Goal: Task Accomplishment & Management: Use online tool/utility

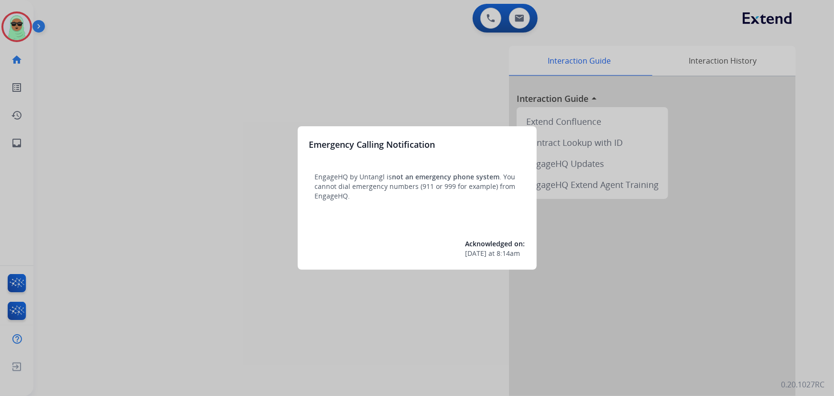
drag, startPoint x: 247, startPoint y: 144, endPoint x: 253, endPoint y: 147, distance: 6.4
click at [253, 147] on div at bounding box center [417, 198] width 834 height 396
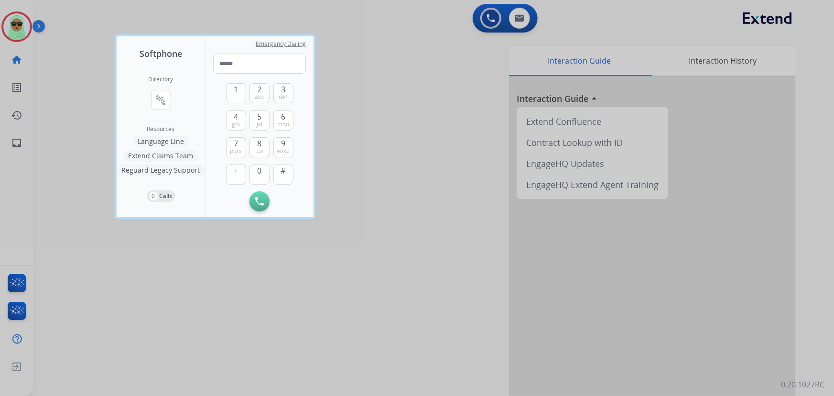
click at [48, 8] on div at bounding box center [417, 198] width 834 height 396
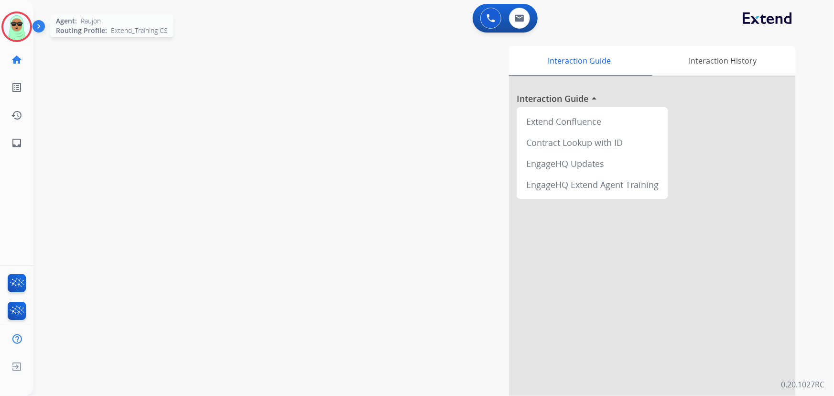
drag, startPoint x: 21, startPoint y: 27, endPoint x: 53, endPoint y: 34, distance: 32.4
click at [21, 27] on img at bounding box center [16, 26] width 27 height 27
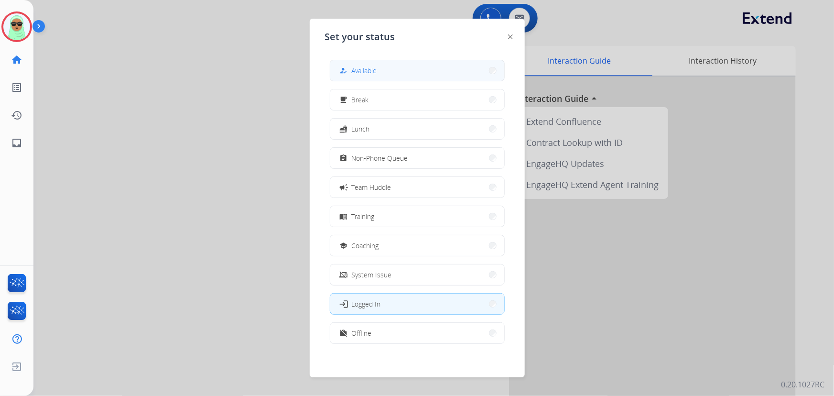
click at [413, 67] on button "how_to_reg Available" at bounding box center [417, 70] width 174 height 21
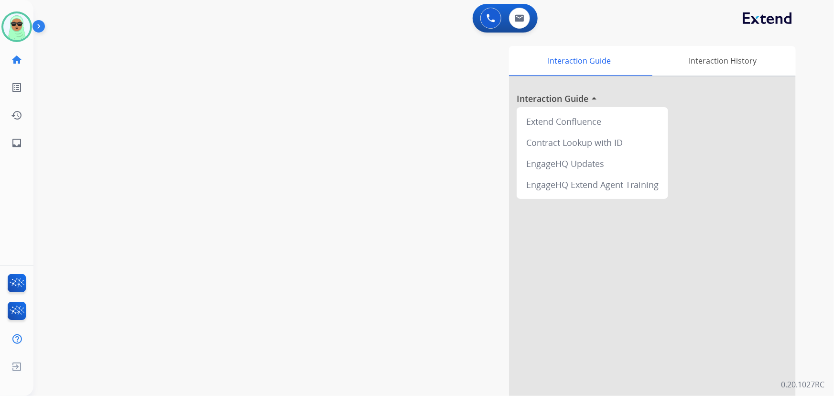
drag, startPoint x: 109, startPoint y: 114, endPoint x: 117, endPoint y: 112, distance: 8.9
click at [110, 114] on div "swap_horiz Break voice bridge close_fullscreen Connect 3-Way Call merge_type Se…" at bounding box center [422, 233] width 778 height 399
click at [356, 152] on div "Interaction Guide Interaction History Interaction Guide arrow_drop_up Extend Co…" at bounding box center [551, 239] width 489 height 387
click at [148, 223] on div "swap_horiz Break voice bridge close_fullscreen Connect 3-Way Call merge_type Se…" at bounding box center [422, 233] width 778 height 399
click at [519, 16] on img at bounding box center [520, 18] width 10 height 8
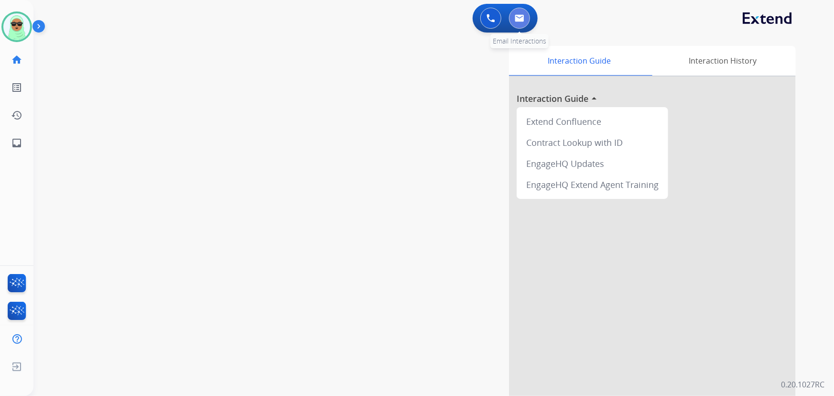
select select "**********"
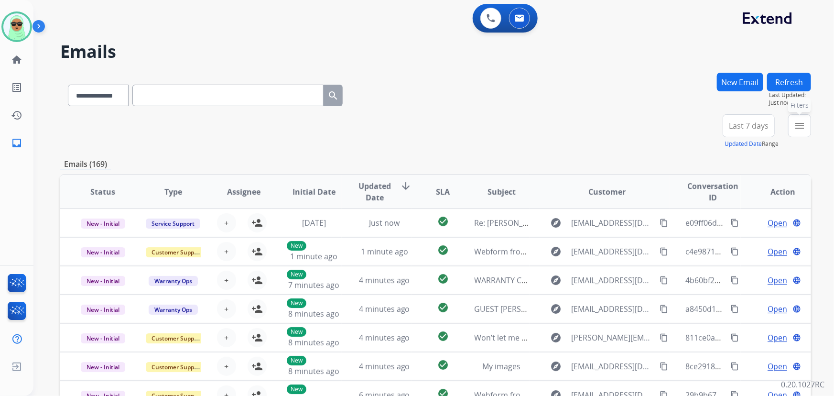
click at [801, 123] on mat-icon "menu" at bounding box center [799, 125] width 11 height 11
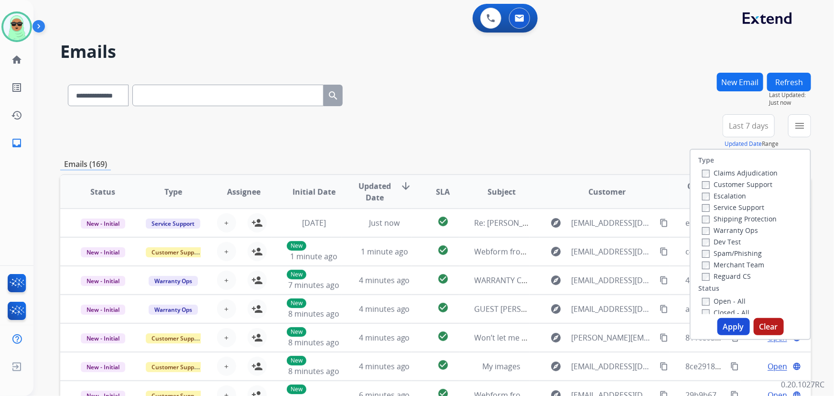
click at [719, 185] on label "Customer Support" at bounding box center [737, 184] width 70 height 9
click at [714, 218] on label "Shipping Protection" at bounding box center [739, 218] width 75 height 9
click at [714, 278] on label "Reguard CS" at bounding box center [726, 276] width 49 height 9
click at [715, 298] on label "Open - All" at bounding box center [724, 300] width 44 height 9
click at [729, 328] on button "Apply" at bounding box center [734, 326] width 33 height 17
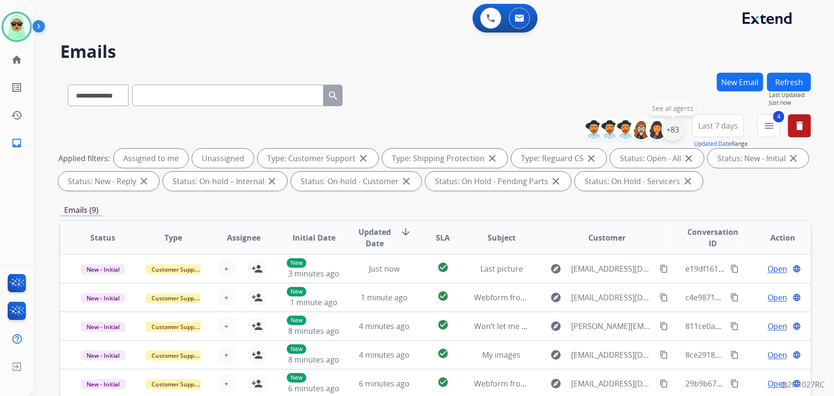
click at [677, 128] on div "+83" at bounding box center [673, 129] width 23 height 23
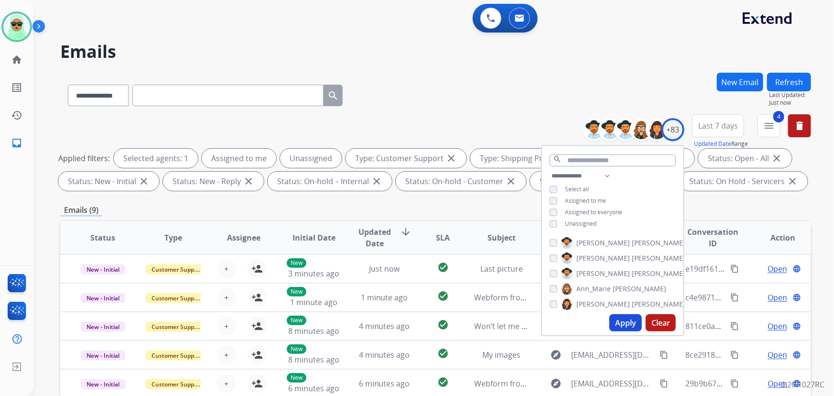
click at [583, 222] on span "Unassigned" at bounding box center [581, 223] width 32 height 8
drag, startPoint x: 616, startPoint y: 310, endPoint x: 614, endPoint y: 314, distance: 4.9
click at [615, 312] on div "**********" at bounding box center [612, 240] width 143 height 191
click at [615, 326] on button "Apply" at bounding box center [625, 322] width 33 height 17
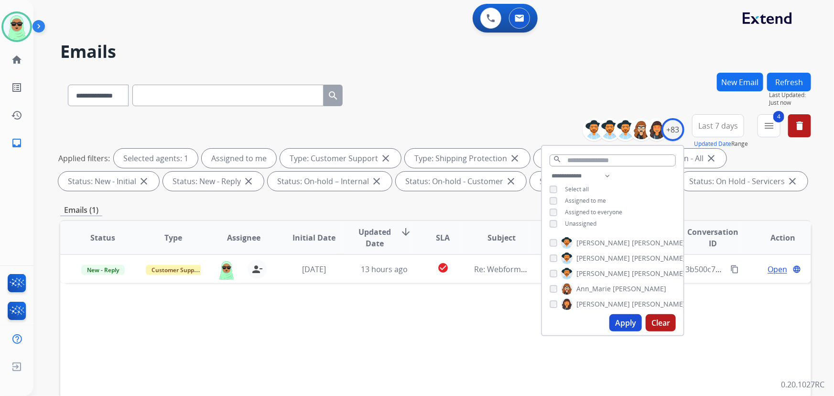
drag, startPoint x: 383, startPoint y: 349, endPoint x: 399, endPoint y: 337, distance: 19.1
click at [384, 349] on div "Status Type Assignee Initial Date Updated Date arrow_downward SLA Subject Custo…" at bounding box center [435, 380] width 751 height 320
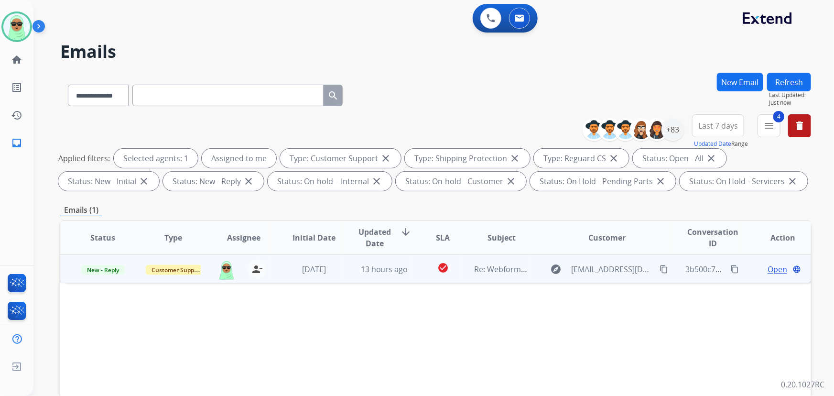
click at [773, 267] on span "Open" at bounding box center [778, 268] width 20 height 11
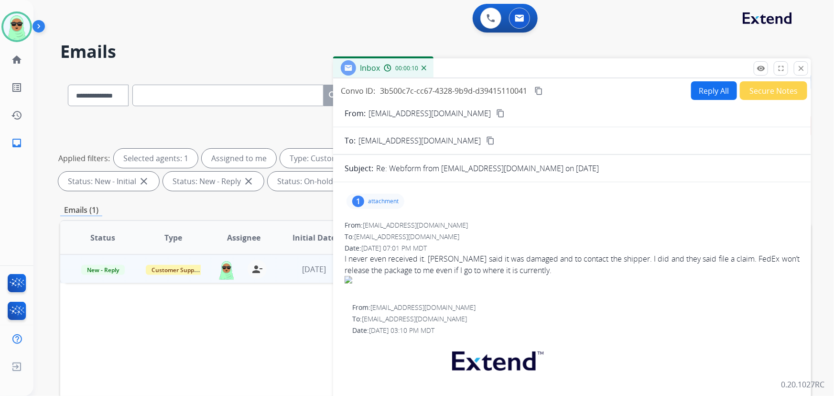
click at [362, 206] on div "1 attachment" at bounding box center [376, 201] width 58 height 15
click at [381, 228] on div at bounding box center [378, 225] width 48 height 33
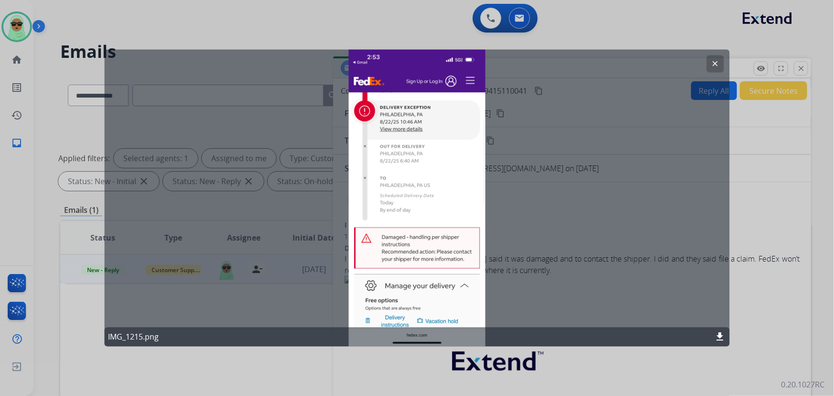
drag, startPoint x: 708, startPoint y: 72, endPoint x: 714, endPoint y: 70, distance: 5.5
click at [712, 71] on button "clear" at bounding box center [715, 63] width 17 height 17
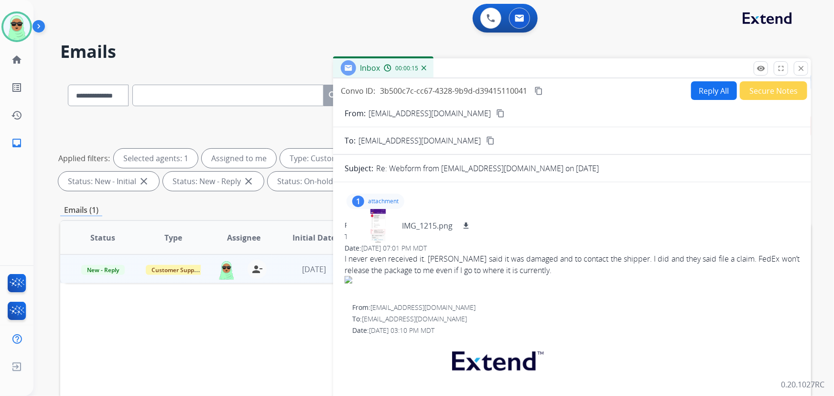
click at [496, 113] on mat-icon "content_copy" at bounding box center [500, 113] width 9 height 9
click at [381, 215] on div at bounding box center [378, 225] width 48 height 33
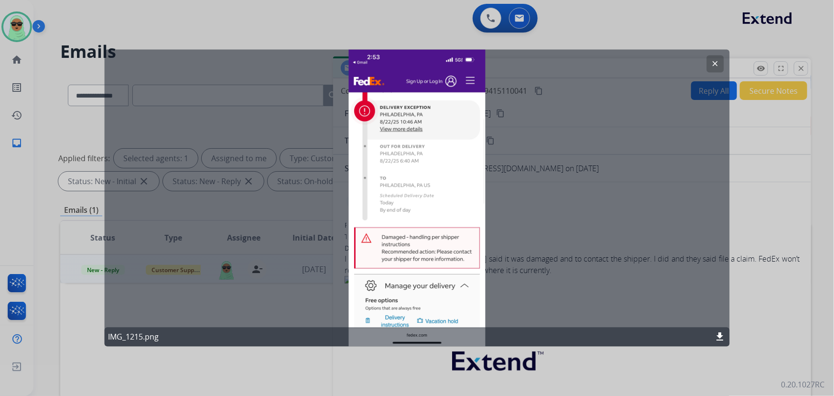
click at [401, 186] on div "clear IMG_1215.png download" at bounding box center [417, 198] width 626 height 297
click at [718, 62] on mat-icon "clear" at bounding box center [715, 64] width 9 height 9
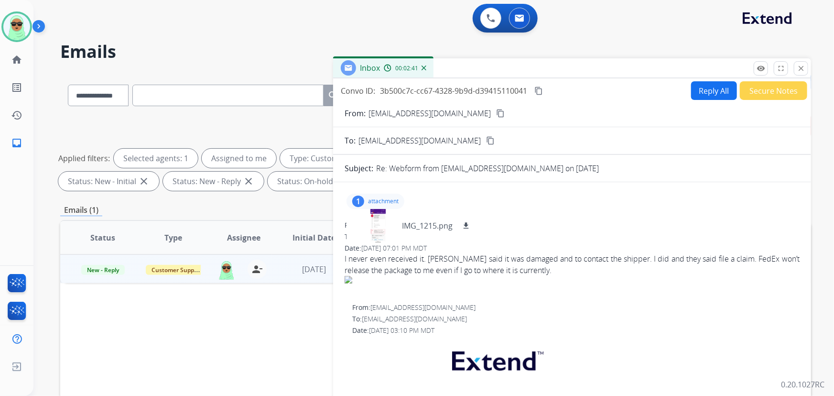
click at [706, 91] on button "Reply All" at bounding box center [714, 90] width 46 height 19
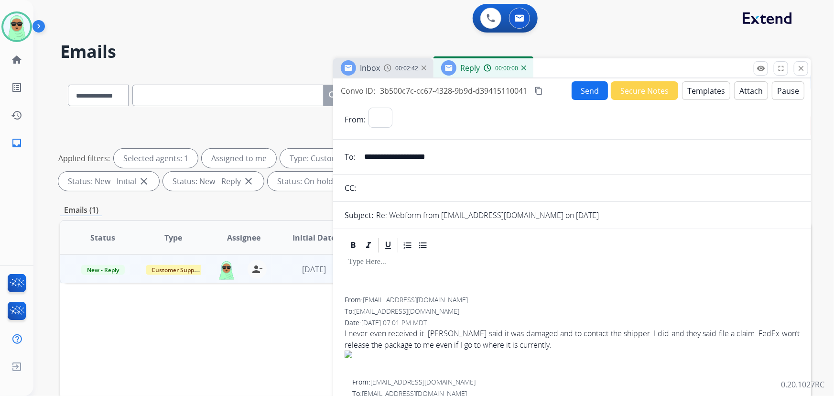
select select "**********"
click at [707, 94] on button "Templates" at bounding box center [706, 90] width 48 height 19
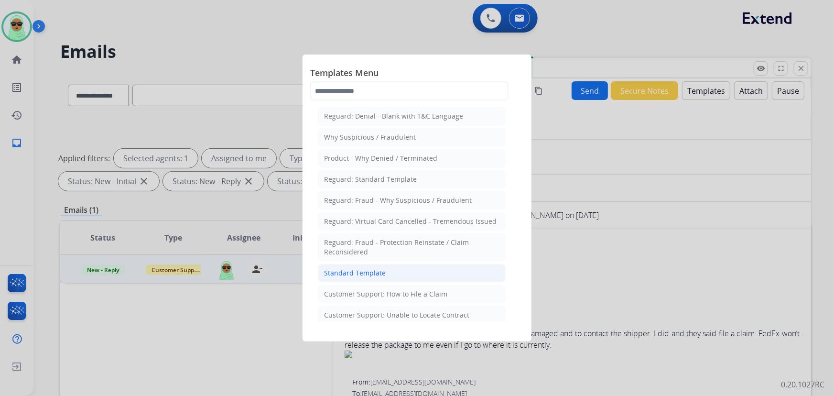
click at [397, 273] on li "Standard Template" at bounding box center [412, 273] width 188 height 18
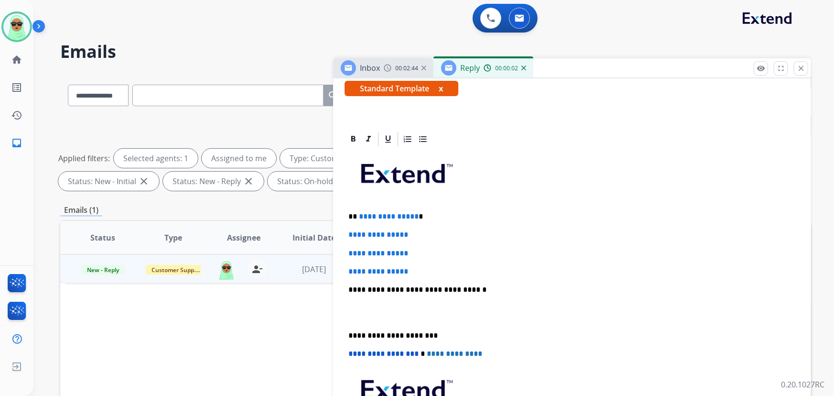
scroll to position [217, 0]
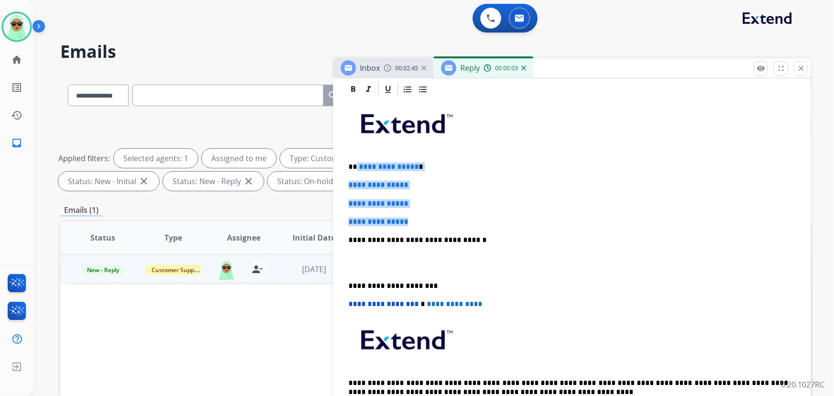
drag, startPoint x: 420, startPoint y: 218, endPoint x: 359, endPoint y: 163, distance: 83.3
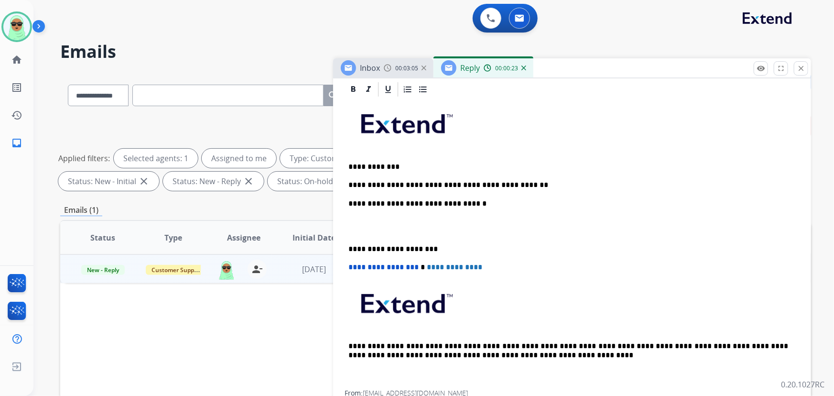
drag, startPoint x: 607, startPoint y: 213, endPoint x: 616, endPoint y: 210, distance: 9.2
click at [615, 210] on div "**********" at bounding box center [572, 244] width 455 height 292
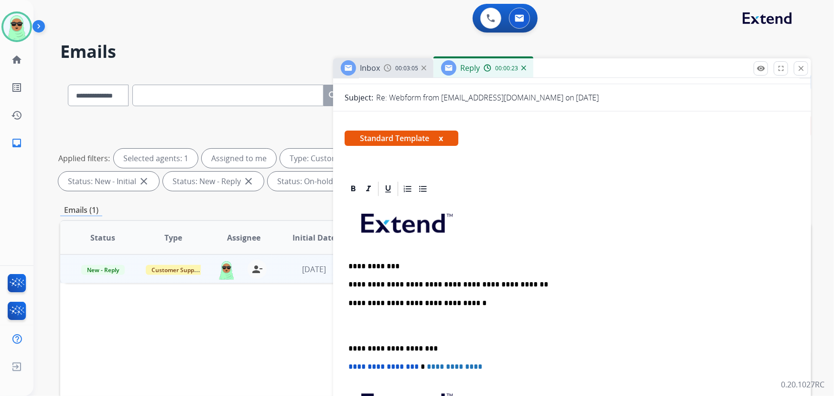
scroll to position [0, 0]
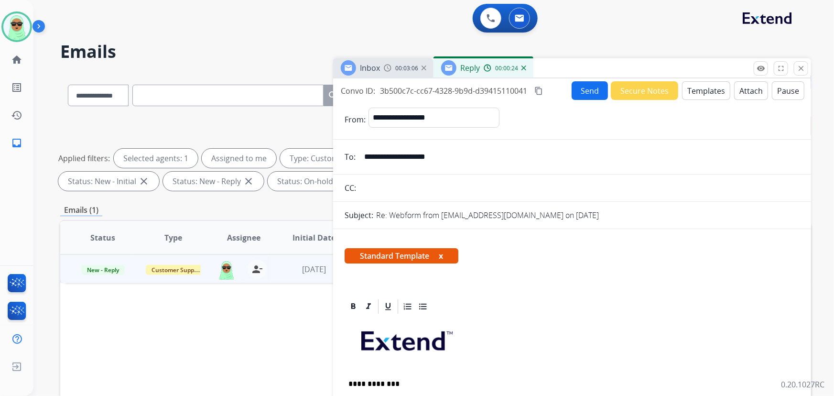
click at [596, 95] on button "Send" at bounding box center [590, 90] width 36 height 19
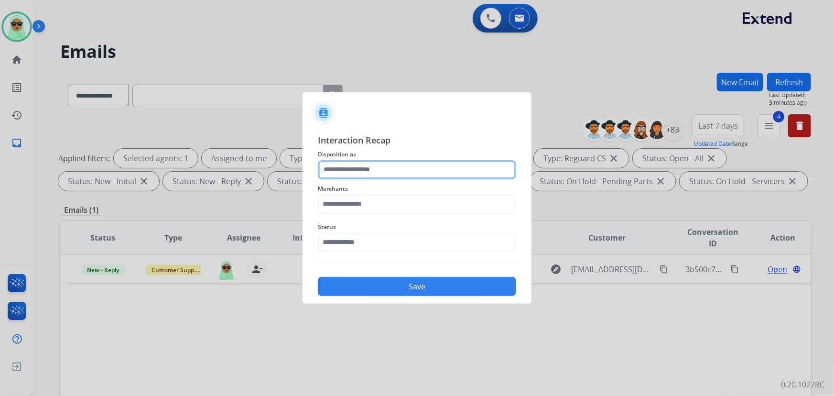
click at [438, 176] on input "text" at bounding box center [417, 169] width 198 height 19
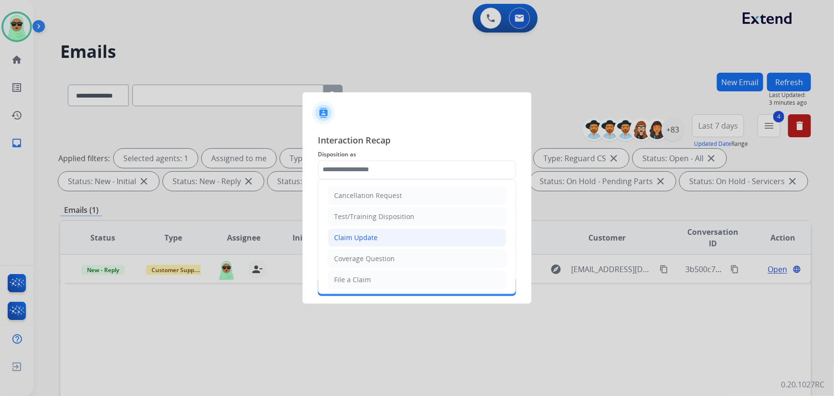
click at [400, 244] on li "Claim Update" at bounding box center [417, 237] width 178 height 18
type input "**********"
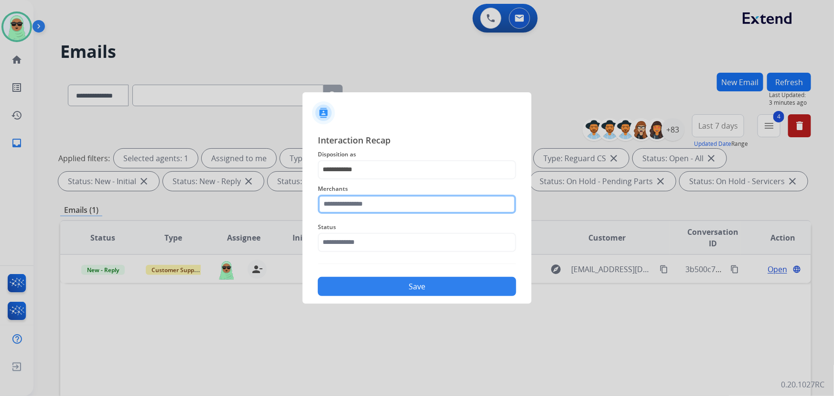
click at [394, 211] on input "text" at bounding box center [417, 204] width 198 height 19
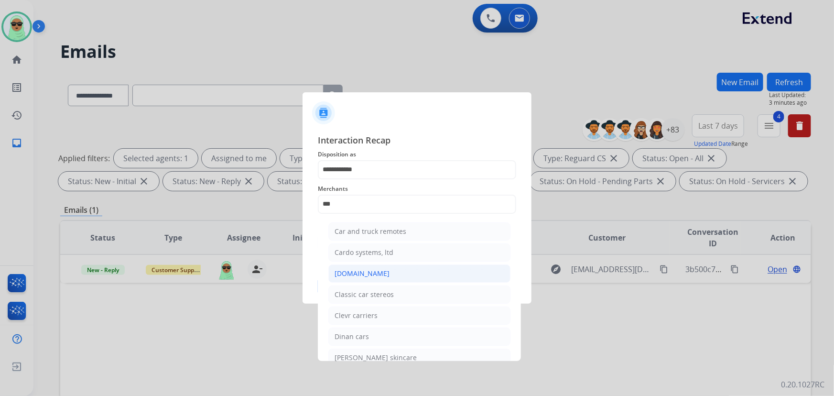
click at [367, 276] on div "[DOMAIN_NAME]" at bounding box center [362, 274] width 55 height 10
type input "**********"
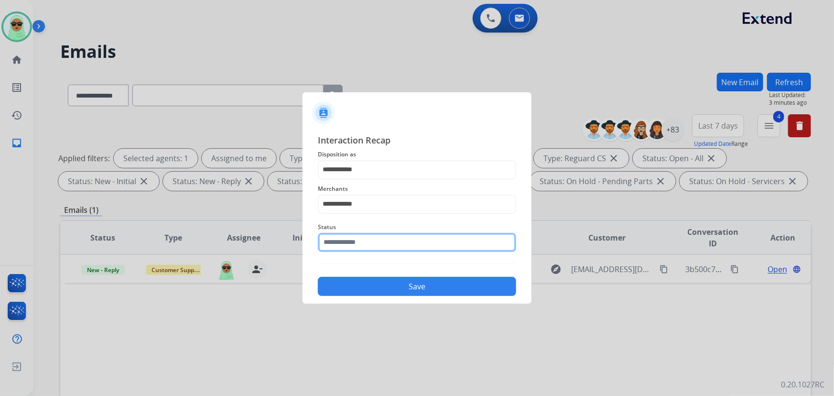
click at [368, 241] on input "text" at bounding box center [417, 242] width 198 height 19
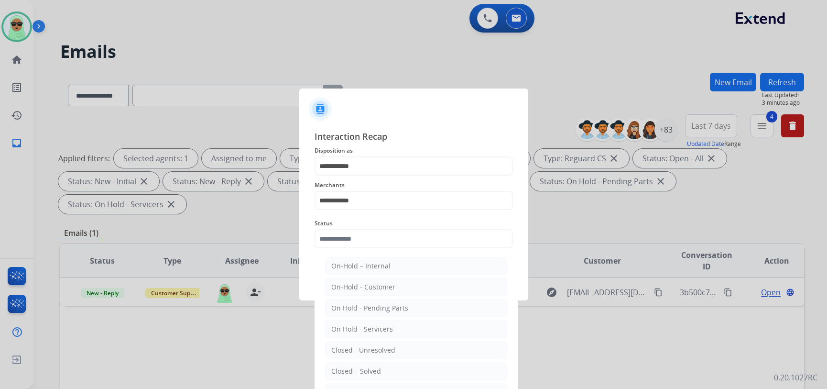
drag, startPoint x: 374, startPoint y: 365, endPoint x: 388, endPoint y: 309, distance: 57.7
click at [373, 365] on li "Closed – Solved" at bounding box center [416, 371] width 182 height 18
type input "**********"
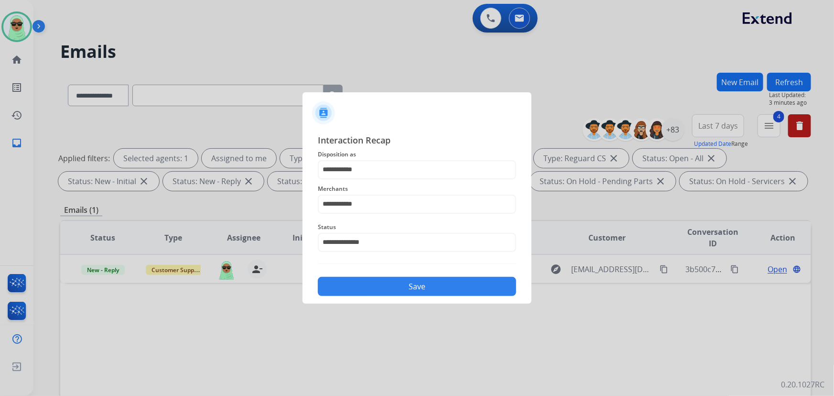
click at [392, 284] on button "Save" at bounding box center [417, 286] width 198 height 19
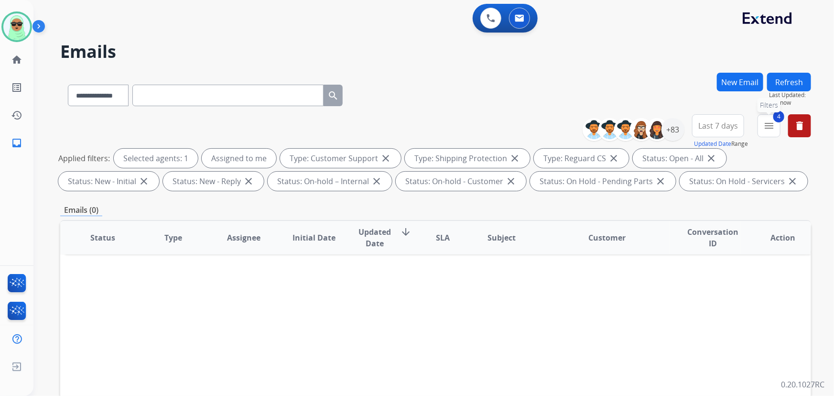
drag, startPoint x: 773, startPoint y: 124, endPoint x: 773, endPoint y: 133, distance: 9.1
click at [773, 129] on mat-icon "menu" at bounding box center [768, 125] width 11 height 11
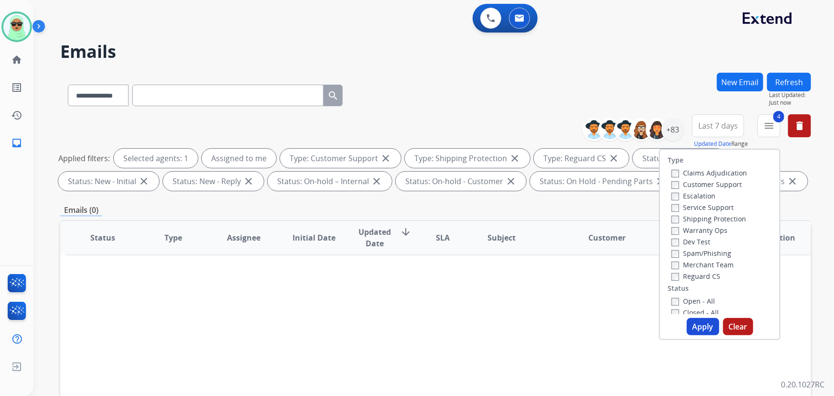
click at [674, 313] on label "Closed - All" at bounding box center [695, 312] width 47 height 9
click at [681, 297] on label "Open - All" at bounding box center [694, 298] width 44 height 9
click at [693, 321] on button "Apply" at bounding box center [703, 326] width 33 height 17
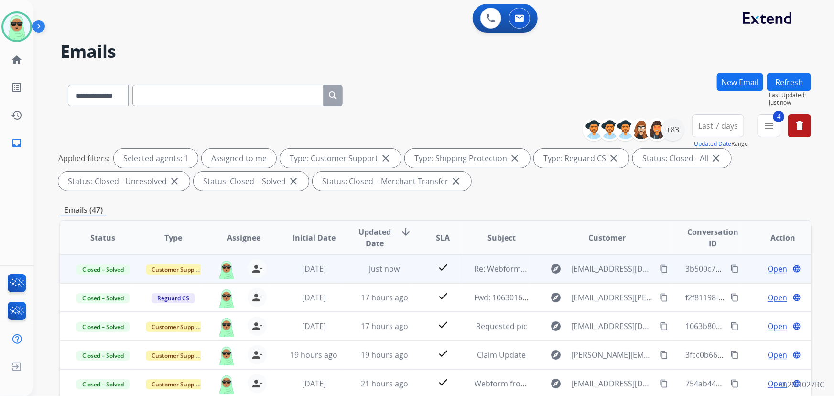
click at [771, 271] on span "Open" at bounding box center [778, 268] width 20 height 11
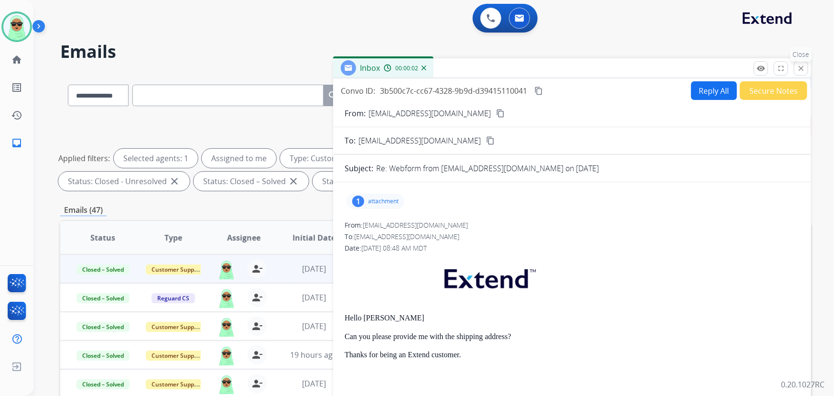
click at [798, 64] on mat-icon "close" at bounding box center [801, 68] width 9 height 9
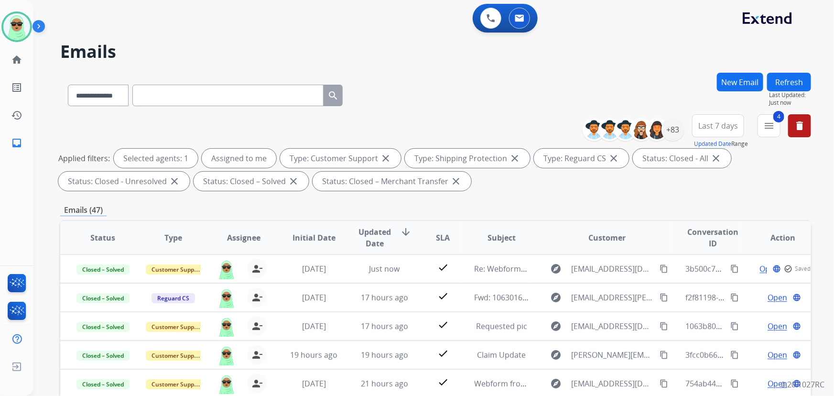
click at [732, 86] on button "New Email" at bounding box center [740, 82] width 46 height 19
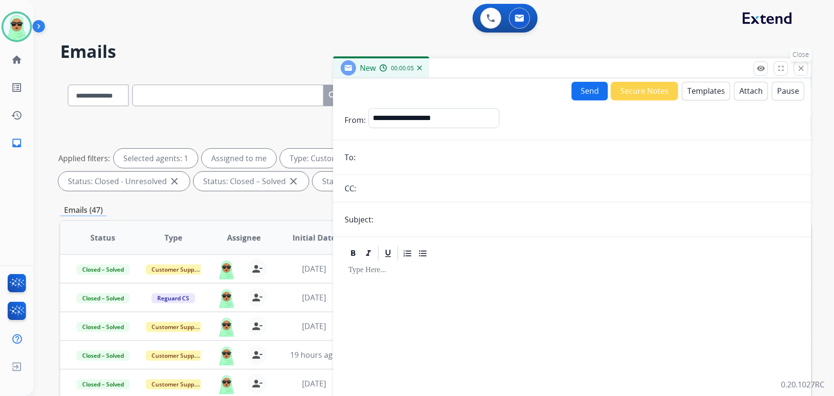
click at [802, 71] on mat-icon "close" at bounding box center [801, 68] width 9 height 9
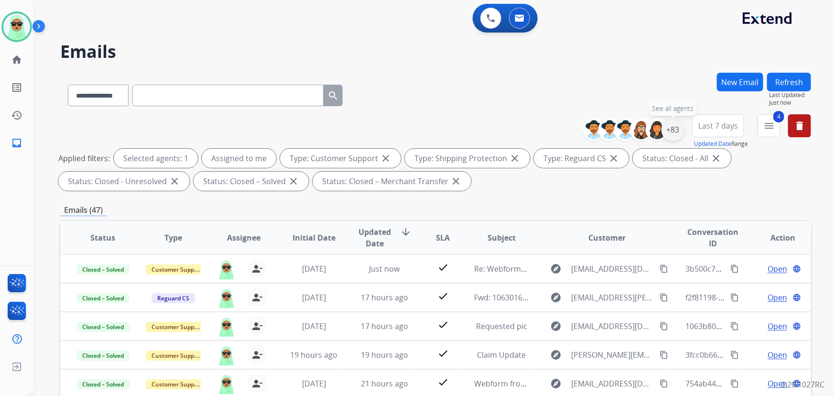
drag, startPoint x: 676, startPoint y: 130, endPoint x: 671, endPoint y: 136, distance: 8.1
click at [676, 131] on div "+83" at bounding box center [673, 129] width 23 height 23
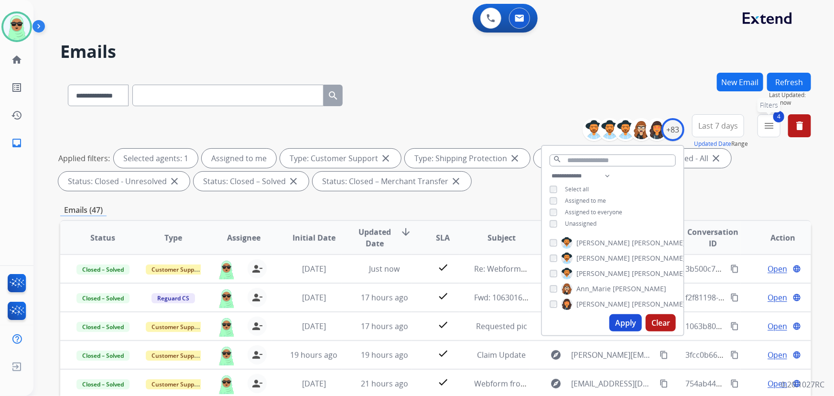
click at [772, 127] on mat-icon "menu" at bounding box center [768, 125] width 11 height 11
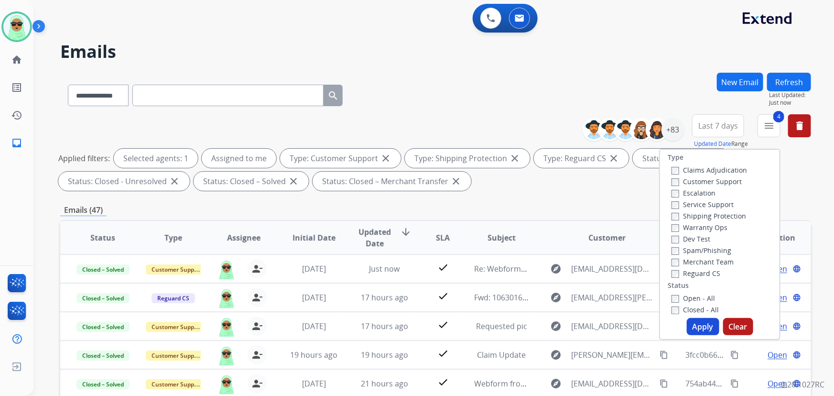
drag, startPoint x: 686, startPoint y: 310, endPoint x: 685, endPoint y: 300, distance: 9.7
click at [686, 308] on label "Closed - All" at bounding box center [695, 309] width 47 height 9
click at [685, 296] on label "Open - All" at bounding box center [694, 298] width 44 height 9
click at [699, 325] on button "Apply" at bounding box center [703, 326] width 33 height 17
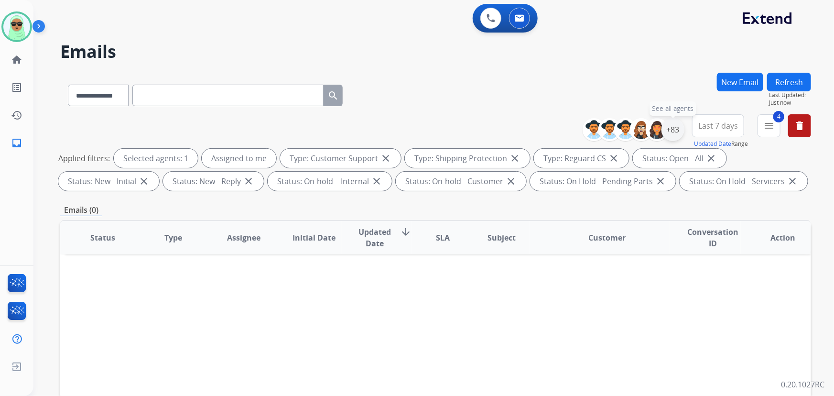
click at [672, 131] on div "+83" at bounding box center [673, 129] width 23 height 23
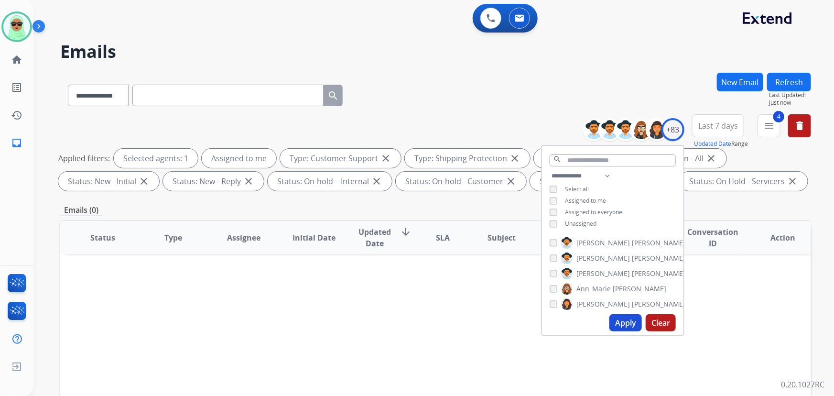
click at [584, 201] on span "Assigned to me" at bounding box center [585, 200] width 41 height 8
click at [584, 220] on span "Unassigned" at bounding box center [581, 223] width 32 height 8
click at [626, 318] on button "Apply" at bounding box center [625, 322] width 33 height 17
click at [83, 124] on div "**********" at bounding box center [435, 154] width 751 height 80
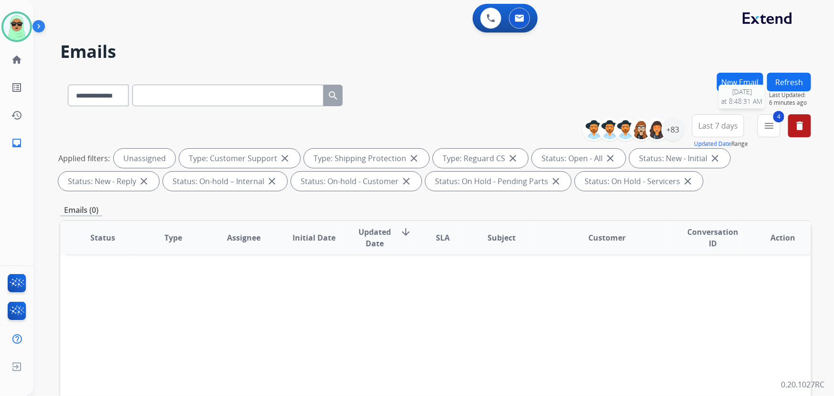
click at [784, 89] on div "Refresh Last Updated: 6 minutes ago [DATE] 8:48:31 AM" at bounding box center [789, 90] width 44 height 34
click at [786, 86] on button "Refresh" at bounding box center [789, 82] width 44 height 19
click at [677, 130] on div "+83" at bounding box center [673, 129] width 23 height 23
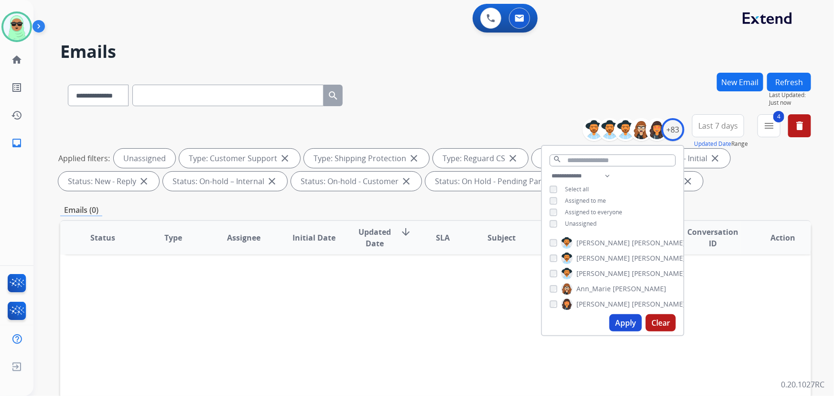
click at [626, 325] on button "Apply" at bounding box center [625, 322] width 33 height 17
click at [746, 187] on div "Applied filters: Unassigned Type: Customer Support close Type: Shipping Protect…" at bounding box center [433, 170] width 751 height 42
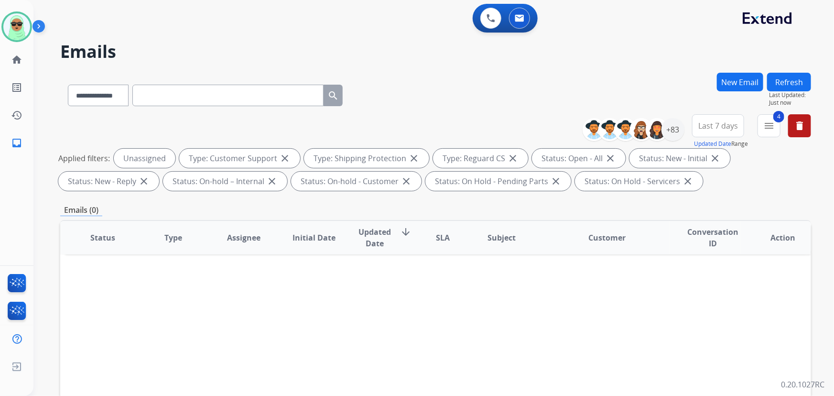
click at [772, 139] on div "4 menu Type Claims Adjudication Customer Support Escalation Service Support Shi…" at bounding box center [769, 131] width 23 height 34
click at [773, 135] on button "4 menu Filters" at bounding box center [769, 125] width 23 height 23
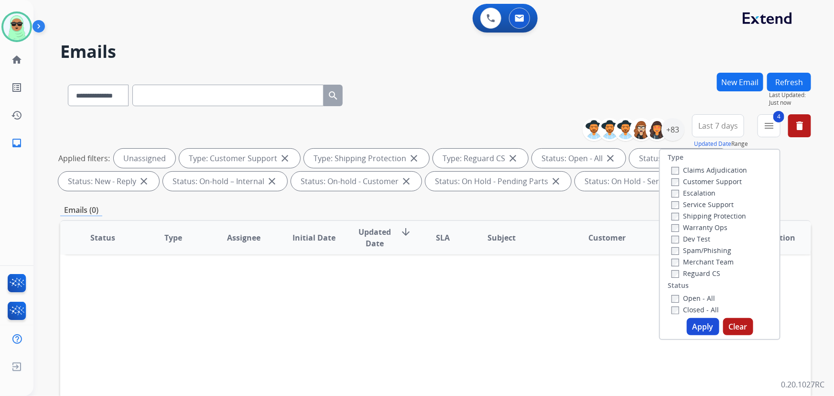
click at [702, 324] on button "Apply" at bounding box center [703, 326] width 33 height 17
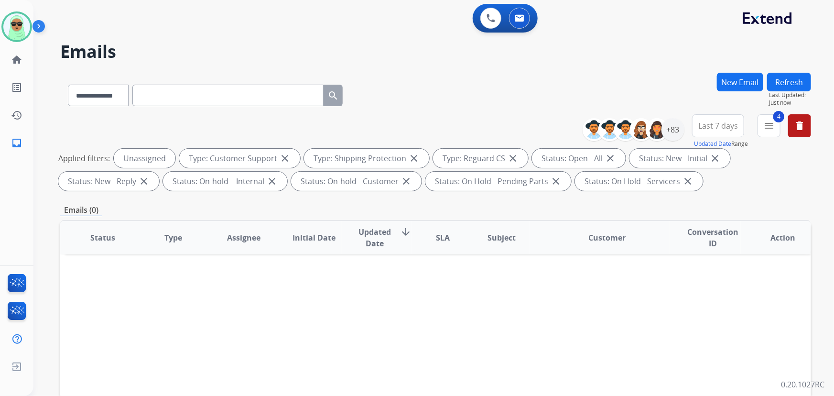
click at [792, 82] on button "Refresh" at bounding box center [789, 82] width 44 height 19
click at [24, 66] on link "home Home" at bounding box center [16, 59] width 27 height 27
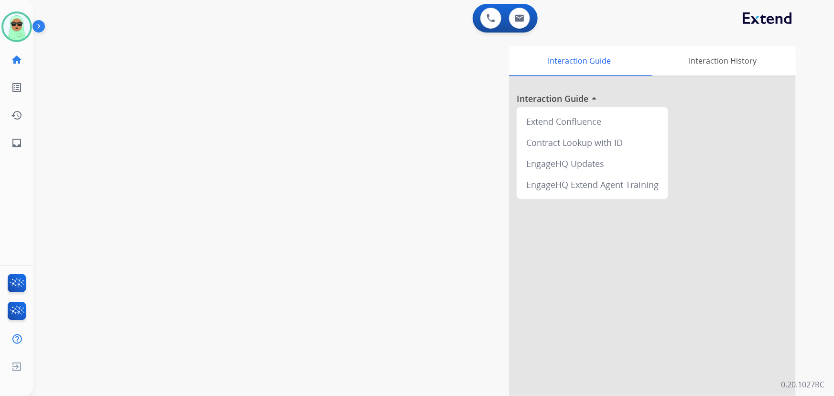
click at [24, 66] on link "home Home" at bounding box center [16, 59] width 27 height 27
click at [517, 11] on button at bounding box center [519, 18] width 21 height 21
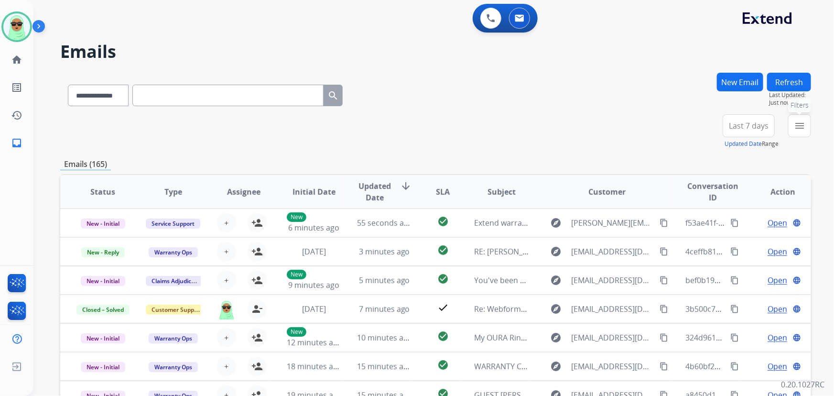
click at [803, 126] on mat-icon "menu" at bounding box center [799, 125] width 11 height 11
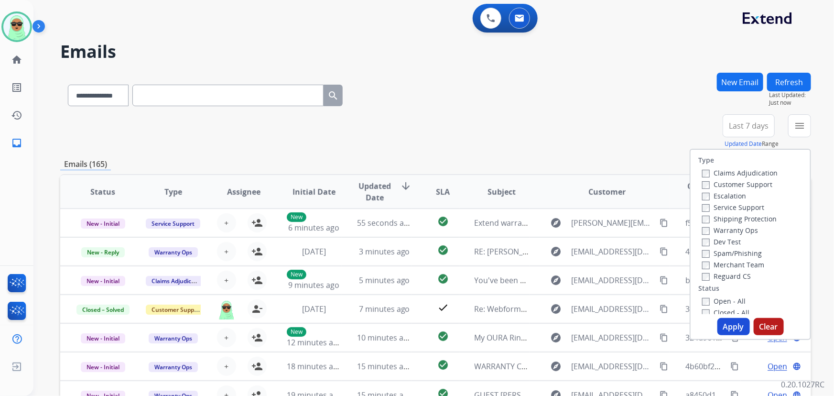
click at [752, 182] on label "Customer Support" at bounding box center [737, 184] width 70 height 9
drag, startPoint x: 750, startPoint y: 216, endPoint x: 747, endPoint y: 220, distance: 5.5
click at [750, 216] on label "Shipping Protection" at bounding box center [739, 218] width 75 height 9
click at [753, 217] on label "Shipping Protection" at bounding box center [739, 218] width 75 height 9
click at [736, 275] on label "Reguard CS" at bounding box center [726, 276] width 49 height 9
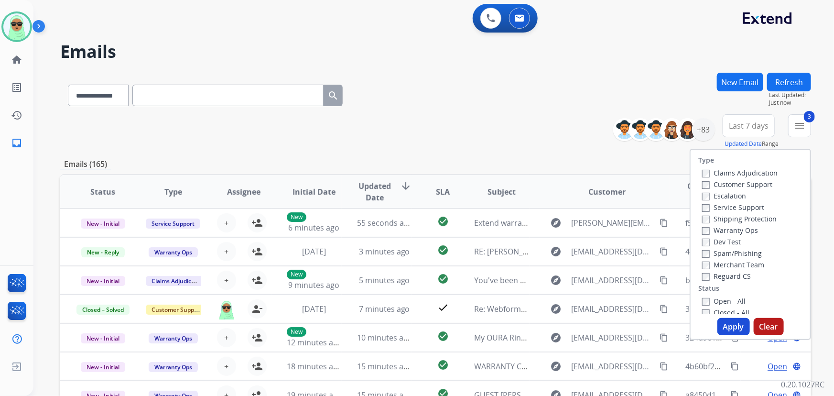
click at [726, 302] on label "Open - All" at bounding box center [724, 300] width 44 height 9
click at [734, 333] on button "Apply" at bounding box center [734, 326] width 33 height 17
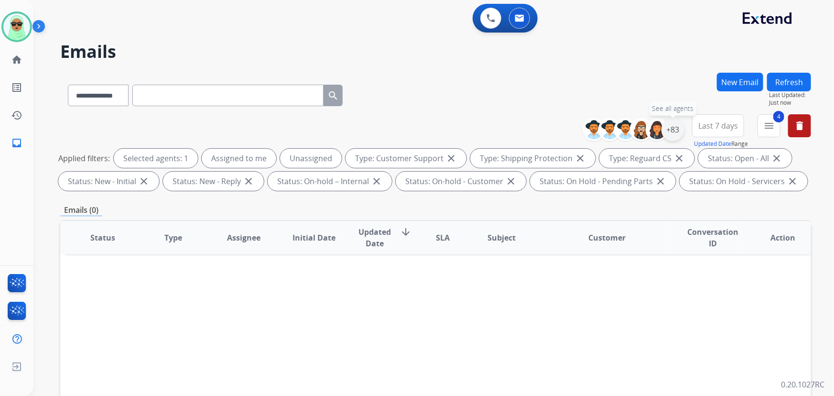
click at [677, 122] on div "+83" at bounding box center [673, 129] width 23 height 23
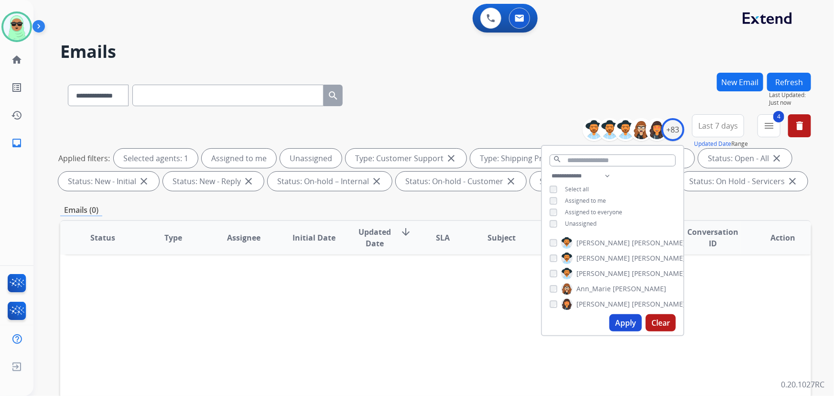
click at [572, 193] on div "**********" at bounding box center [612, 200] width 141 height 61
click at [573, 200] on span "Assigned to me" at bounding box center [585, 200] width 41 height 8
click at [620, 319] on button "Apply" at bounding box center [625, 322] width 33 height 17
drag, startPoint x: 61, startPoint y: 117, endPoint x: 89, endPoint y: 105, distance: 30.8
click at [63, 117] on div "**********" at bounding box center [435, 154] width 751 height 80
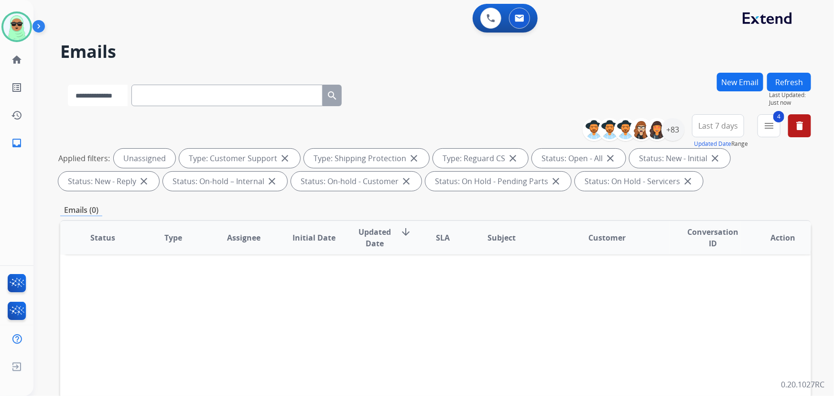
click at [90, 104] on select "**********" at bounding box center [98, 96] width 60 height 22
select select "**********"
click at [68, 85] on select "**********" at bounding box center [98, 96] width 60 height 22
paste input "**********"
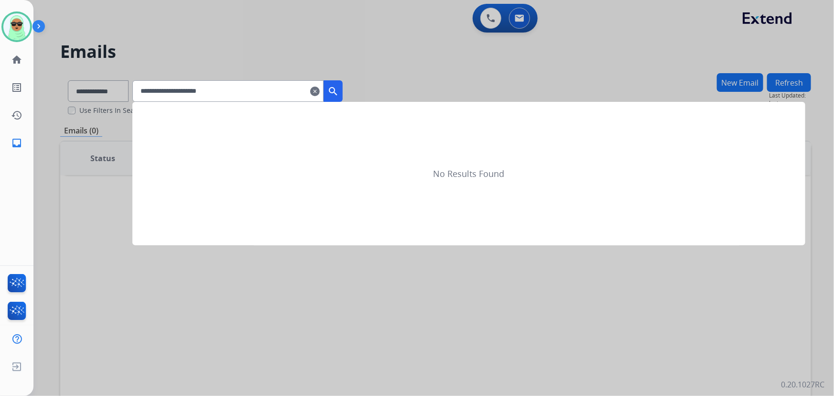
type input "**********"
click at [339, 94] on mat-icon "search" at bounding box center [332, 91] width 11 height 11
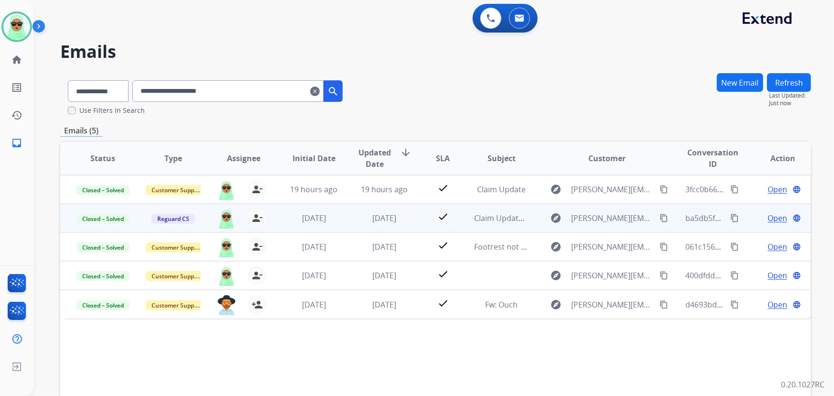
click at [768, 219] on span "Open" at bounding box center [778, 217] width 20 height 11
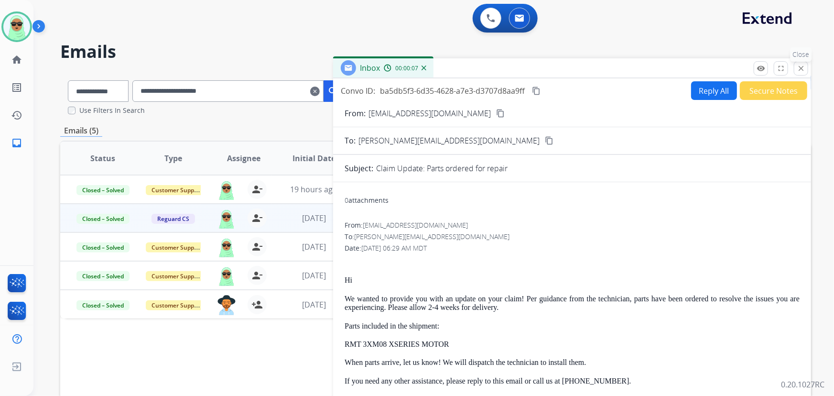
click at [799, 67] on mat-icon "close" at bounding box center [801, 68] width 9 height 9
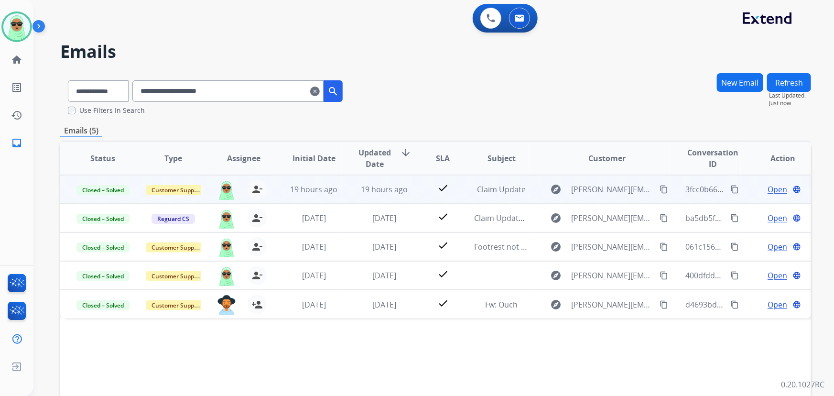
click at [660, 187] on mat-icon "content_copy" at bounding box center [664, 189] width 9 height 9
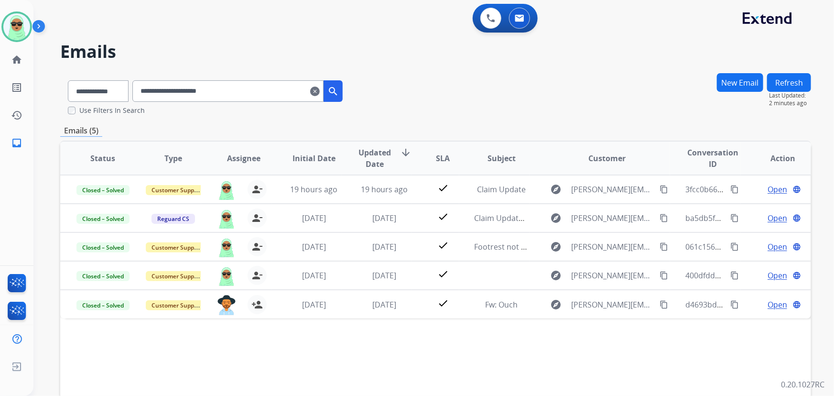
click at [101, 32] on div "0 Voice Interactions 0 Email Interactions" at bounding box center [428, 19] width 766 height 31
drag, startPoint x: 27, startPoint y: 17, endPoint x: 28, endPoint y: 24, distance: 6.7
click at [27, 18] on div at bounding box center [16, 26] width 31 height 31
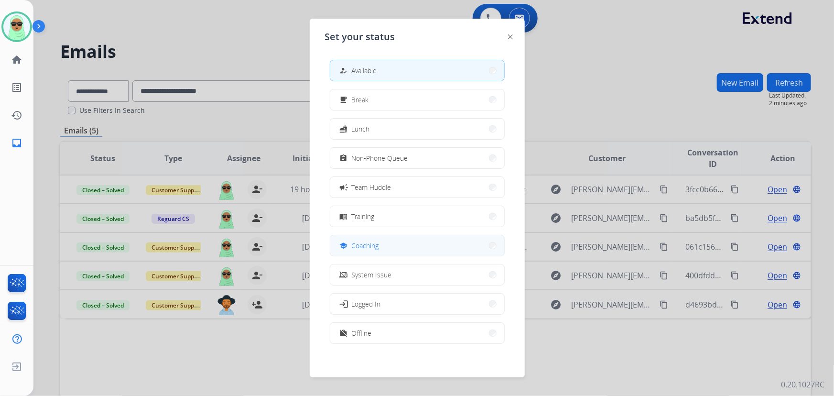
click at [395, 252] on button "school Coaching" at bounding box center [417, 245] width 174 height 21
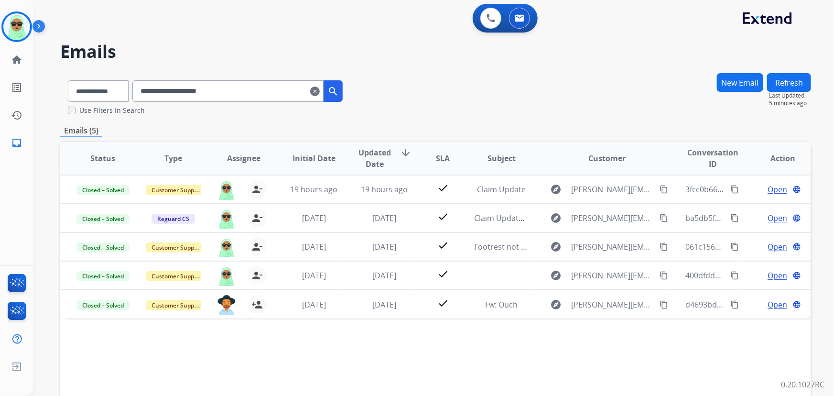
click at [320, 90] on mat-icon "clear" at bounding box center [315, 91] width 10 height 11
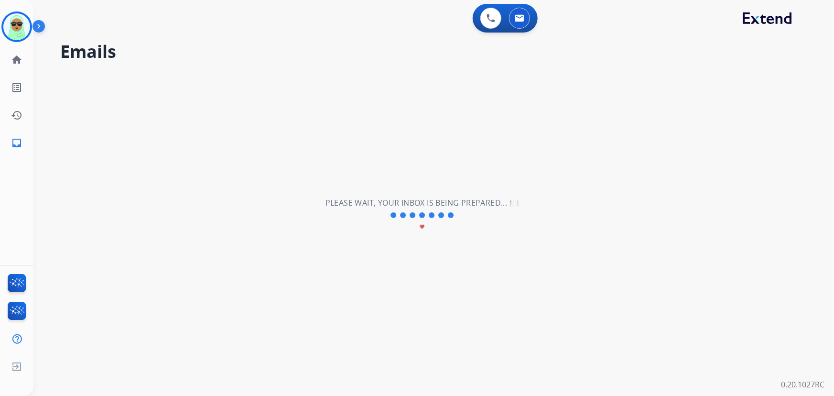
select select "**********"
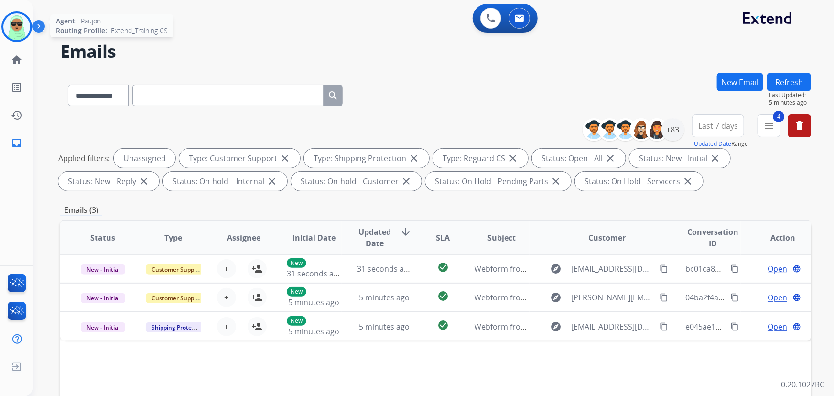
click at [23, 32] on img at bounding box center [16, 26] width 27 height 27
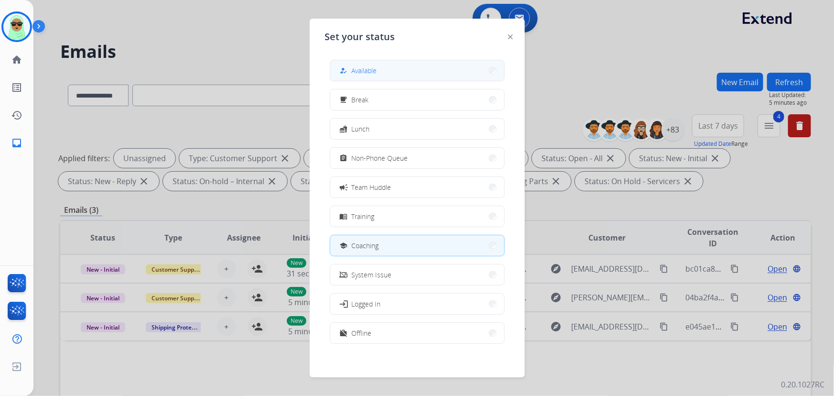
click at [413, 70] on button "how_to_reg Available" at bounding box center [417, 70] width 174 height 21
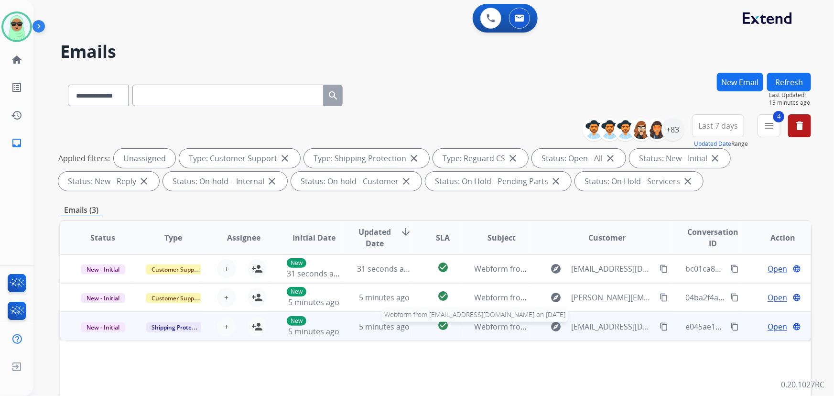
click at [494, 331] on span "Webform from [EMAIL_ADDRESS][DOMAIN_NAME] on [DATE]" at bounding box center [583, 326] width 217 height 11
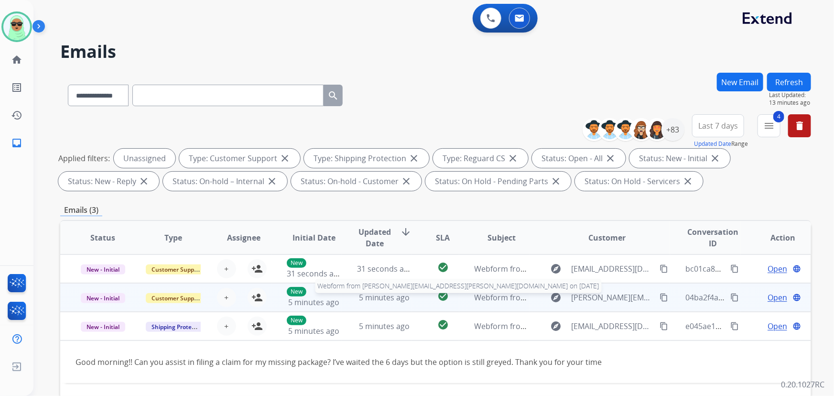
click at [478, 298] on span "Webform from [PERSON_NAME][EMAIL_ADDRESS][PERSON_NAME][DOMAIN_NAME] on [DATE]" at bounding box center [642, 297] width 335 height 11
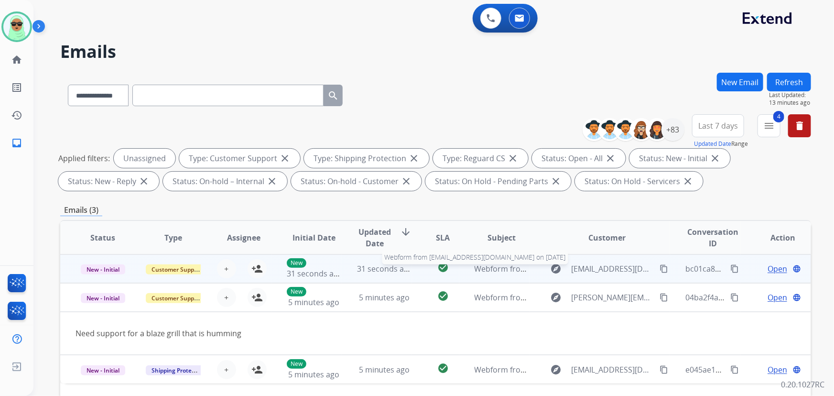
click at [475, 265] on span "Webform from [EMAIL_ADDRESS][DOMAIN_NAME] on [DATE]" at bounding box center [583, 268] width 217 height 11
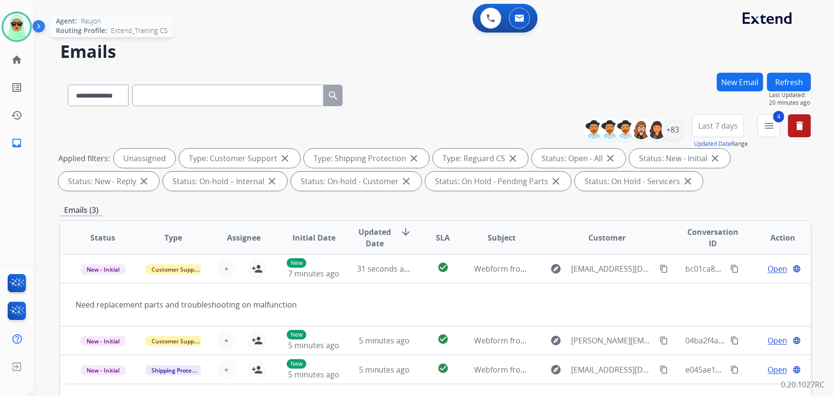
click at [2, 29] on div at bounding box center [16, 26] width 31 height 31
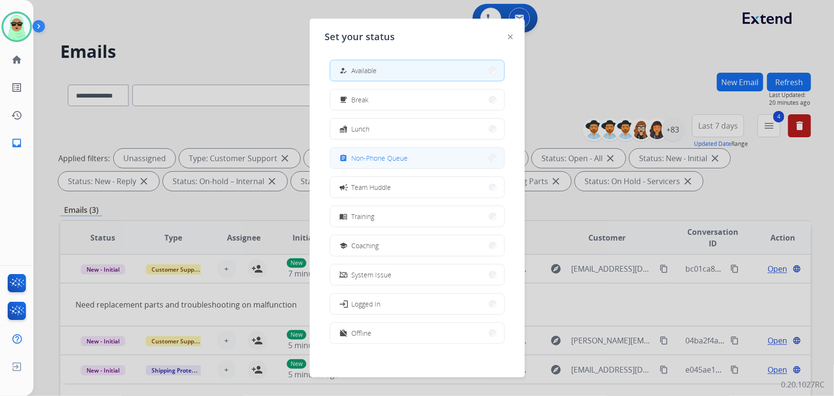
drag, startPoint x: 402, startPoint y: 161, endPoint x: 392, endPoint y: 135, distance: 27.1
click at [402, 160] on span "Non-Phone Queue" at bounding box center [380, 158] width 56 height 10
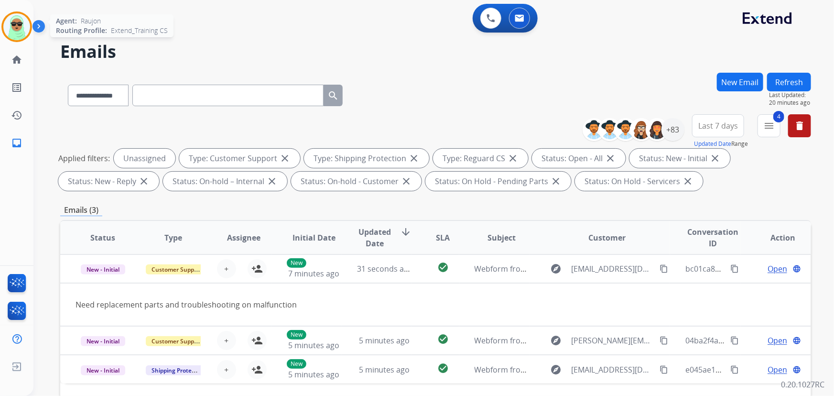
click at [31, 30] on div at bounding box center [16, 26] width 31 height 31
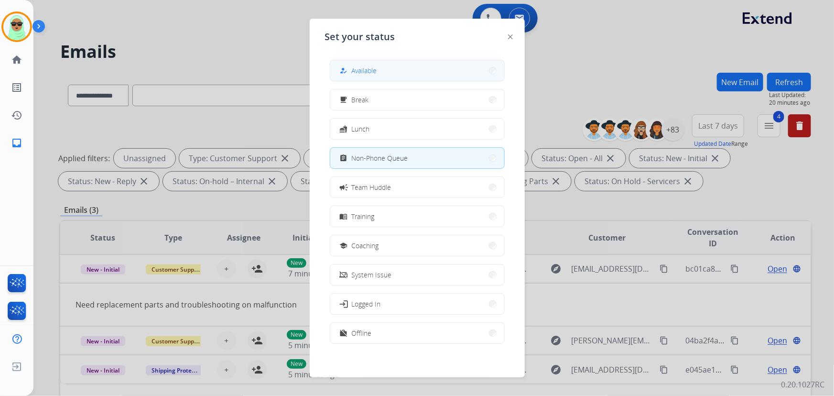
click at [426, 76] on button "how_to_reg Available" at bounding box center [417, 70] width 174 height 21
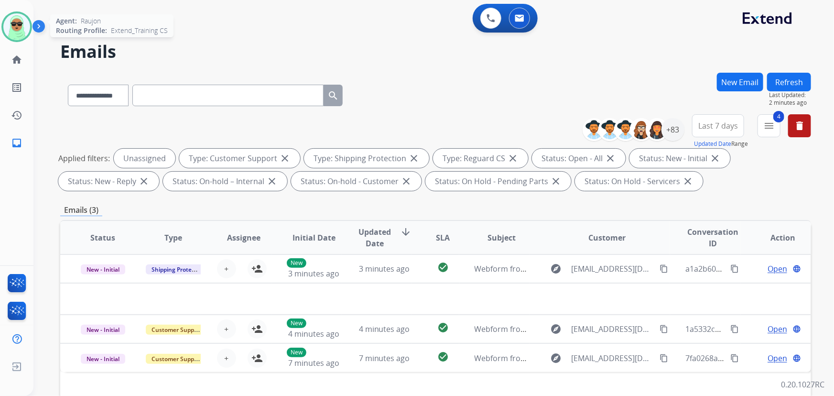
click at [14, 19] on img at bounding box center [16, 26] width 27 height 27
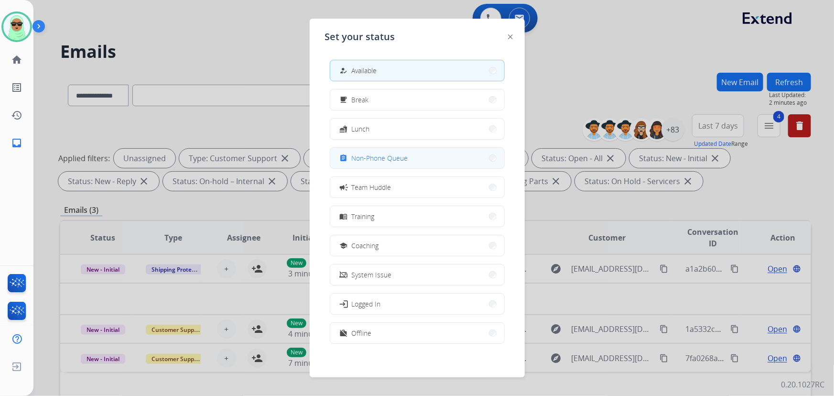
click at [389, 168] on div "assignment Non-Phone Queue" at bounding box center [417, 158] width 175 height 22
click at [391, 163] on span "Non-Phone Queue" at bounding box center [380, 158] width 56 height 10
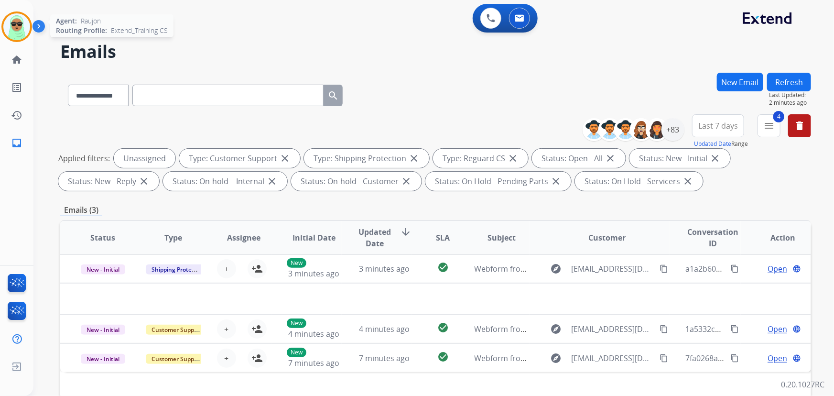
drag, startPoint x: 23, startPoint y: 27, endPoint x: 60, endPoint y: 36, distance: 38.5
click at [22, 27] on img at bounding box center [16, 26] width 27 height 27
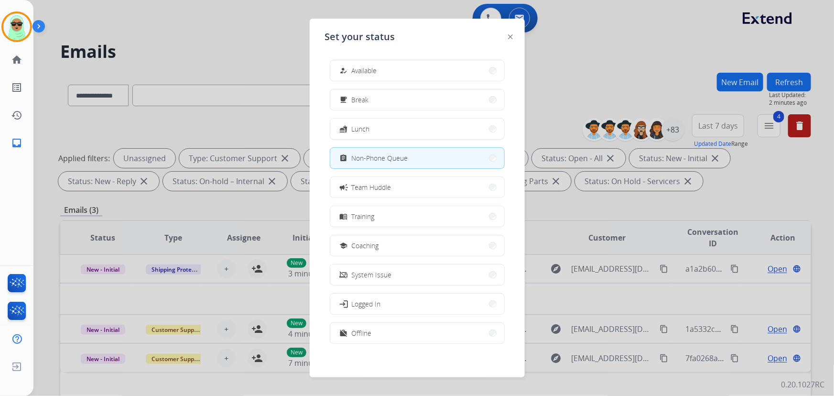
click at [446, 114] on div "how_to_reg Available free_breakfast Break fastfood Lunch assignment Non-Phone Q…" at bounding box center [417, 202] width 185 height 301
click at [437, 99] on button "free_breakfast Break" at bounding box center [417, 99] width 174 height 21
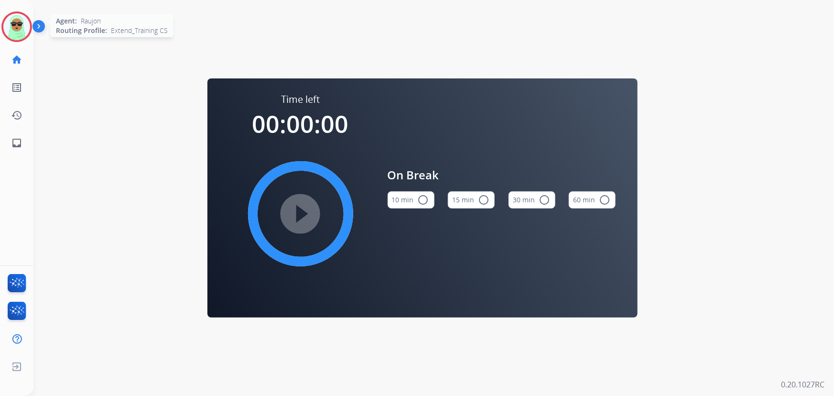
click at [5, 35] on div at bounding box center [16, 26] width 31 height 31
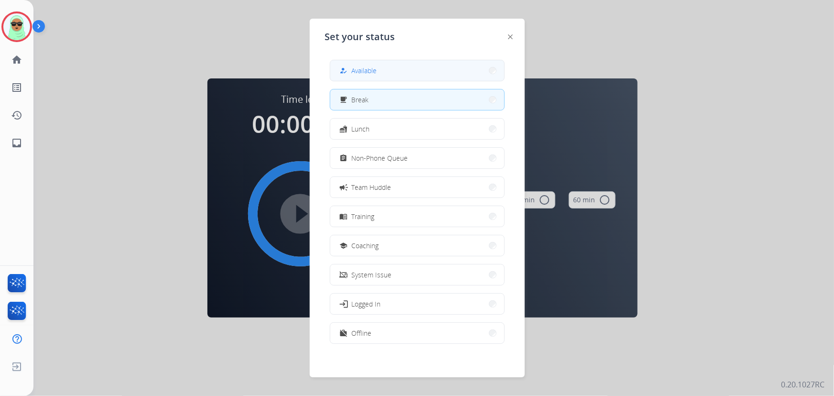
click at [343, 64] on button "how_to_reg Available" at bounding box center [417, 70] width 174 height 21
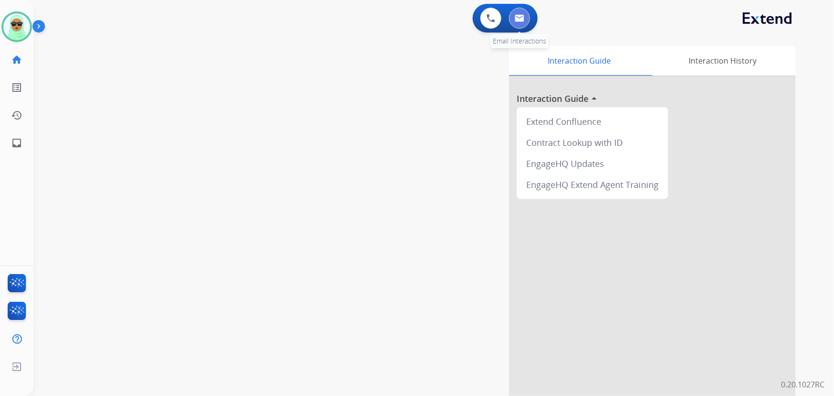
click at [529, 22] on button at bounding box center [519, 18] width 21 height 21
select select "**********"
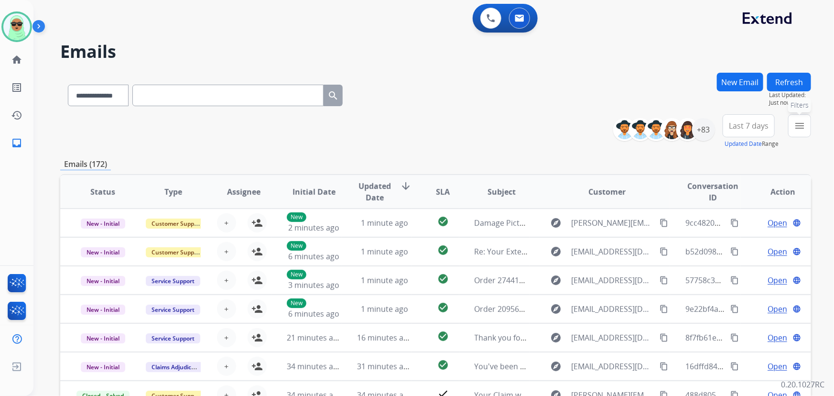
drag, startPoint x: 799, startPoint y: 129, endPoint x: 792, endPoint y: 133, distance: 7.7
click at [799, 129] on mat-icon "menu" at bounding box center [799, 125] width 11 height 11
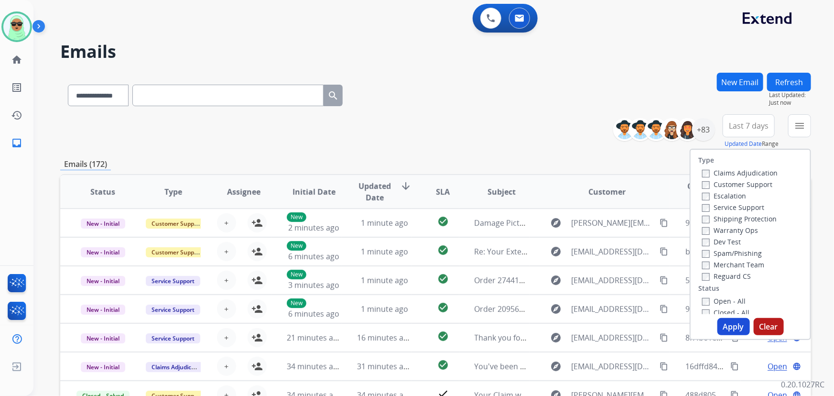
click at [733, 180] on label "Customer Support" at bounding box center [737, 184] width 70 height 9
click at [731, 218] on label "Shipping Protection" at bounding box center [739, 218] width 75 height 9
click at [718, 272] on label "Reguard CS" at bounding box center [726, 276] width 49 height 9
click at [716, 299] on label "Open - All" at bounding box center [724, 300] width 44 height 9
click at [723, 318] on button "Apply" at bounding box center [734, 326] width 33 height 17
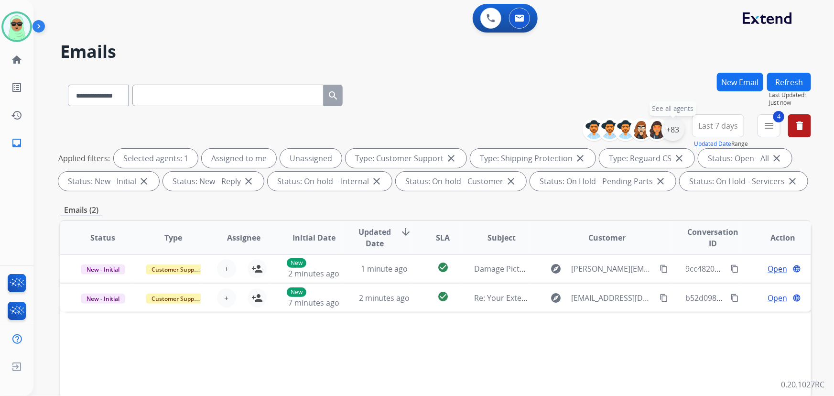
click at [674, 132] on div "+83" at bounding box center [673, 129] width 23 height 23
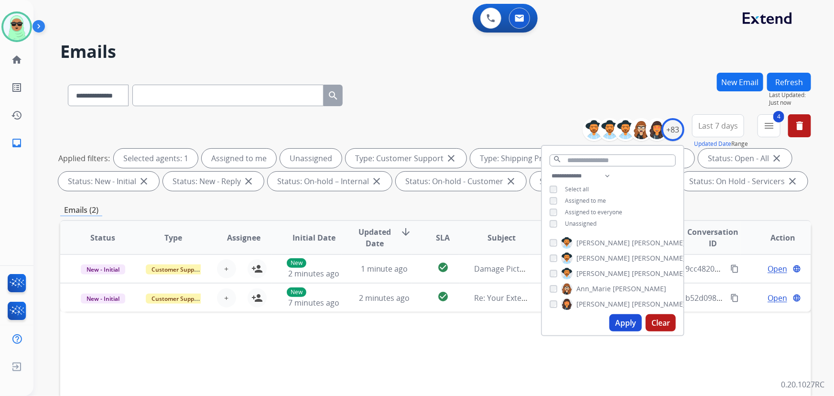
click at [573, 222] on span "Unassigned" at bounding box center [581, 223] width 32 height 8
click at [574, 193] on div "**********" at bounding box center [612, 200] width 141 height 61
click at [573, 216] on div "**********" at bounding box center [612, 200] width 141 height 61
click at [571, 197] on span "Assigned to me" at bounding box center [585, 200] width 41 height 8
click at [573, 223] on span "Unassigned" at bounding box center [581, 223] width 32 height 8
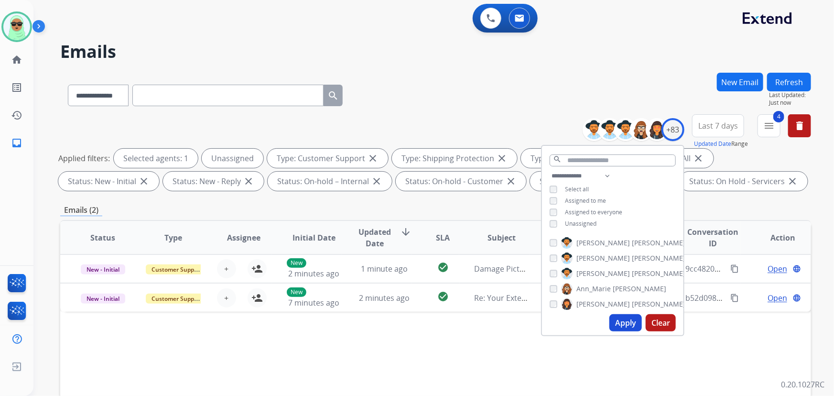
click at [627, 322] on button "Apply" at bounding box center [625, 322] width 33 height 17
click at [757, 132] on div "**********" at bounding box center [700, 131] width 221 height 34
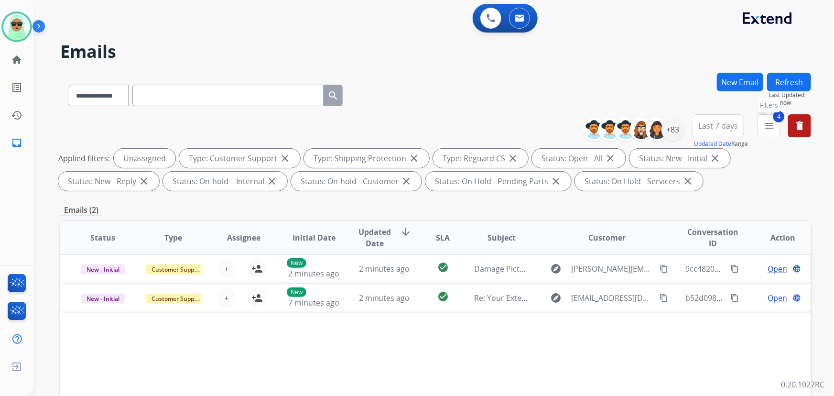
click at [765, 126] on mat-icon "menu" at bounding box center [768, 125] width 11 height 11
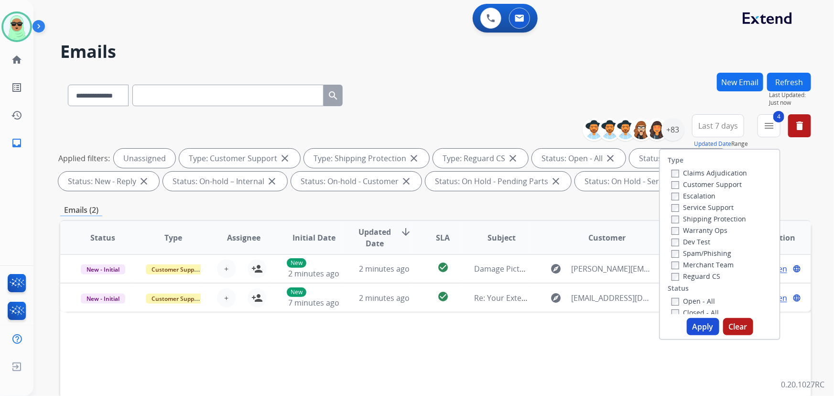
click at [737, 328] on button "Clear" at bounding box center [738, 326] width 30 height 17
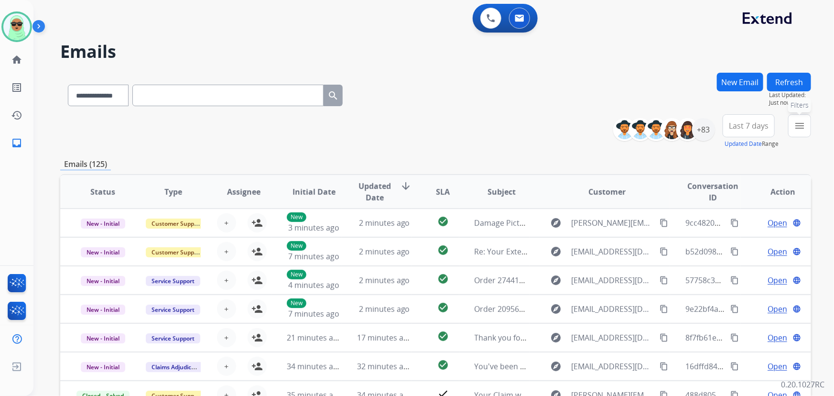
click at [797, 121] on mat-icon "menu" at bounding box center [799, 125] width 11 height 11
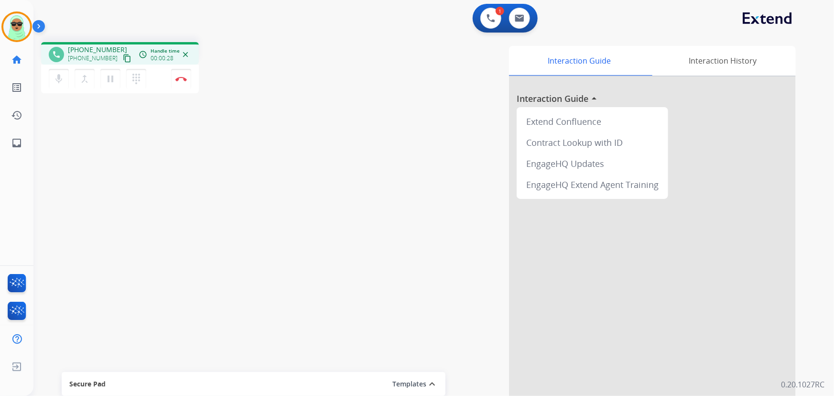
click at [121, 56] on button "content_copy" at bounding box center [126, 58] width 11 height 11
drag, startPoint x: 116, startPoint y: 55, endPoint x: 0, endPoint y: 65, distance: 116.1
click at [123, 56] on mat-icon "content_copy" at bounding box center [127, 58] width 9 height 9
click at [185, 78] on img at bounding box center [180, 78] width 11 height 5
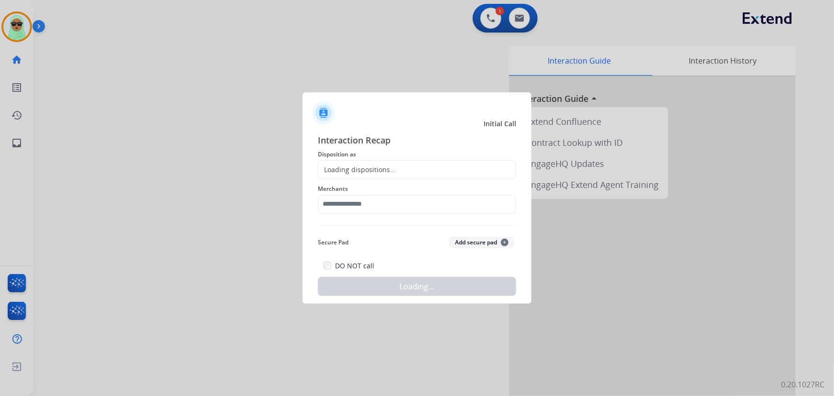
click at [354, 190] on span "Merchants" at bounding box center [417, 188] width 198 height 11
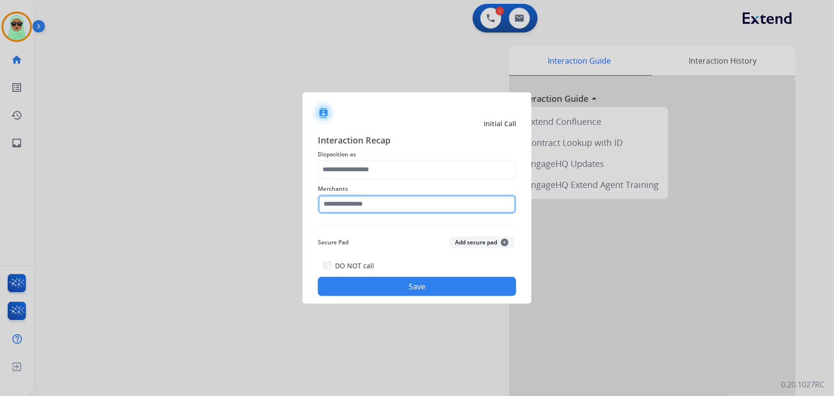
click at [356, 195] on input "text" at bounding box center [417, 204] width 198 height 19
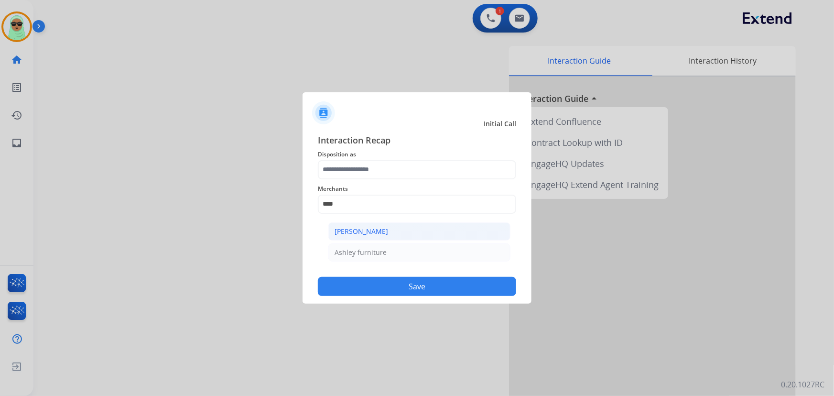
drag, startPoint x: 371, startPoint y: 232, endPoint x: 375, endPoint y: 227, distance: 7.2
click at [371, 231] on div "[PERSON_NAME]" at bounding box center [362, 232] width 54 height 10
type input "**********"
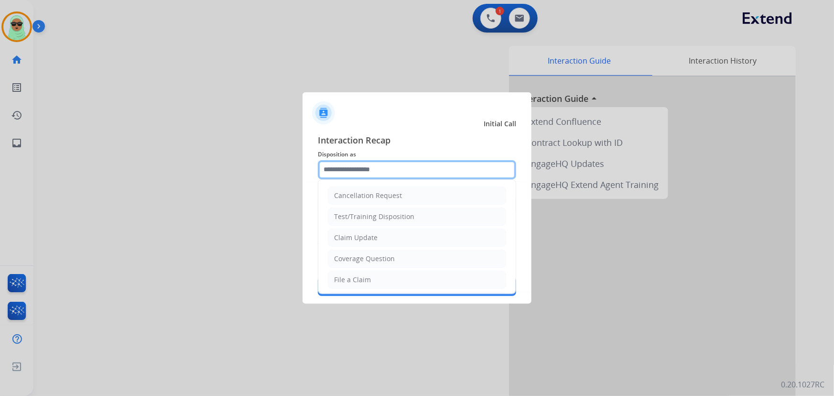
click at [359, 168] on input "text" at bounding box center [417, 169] width 198 height 19
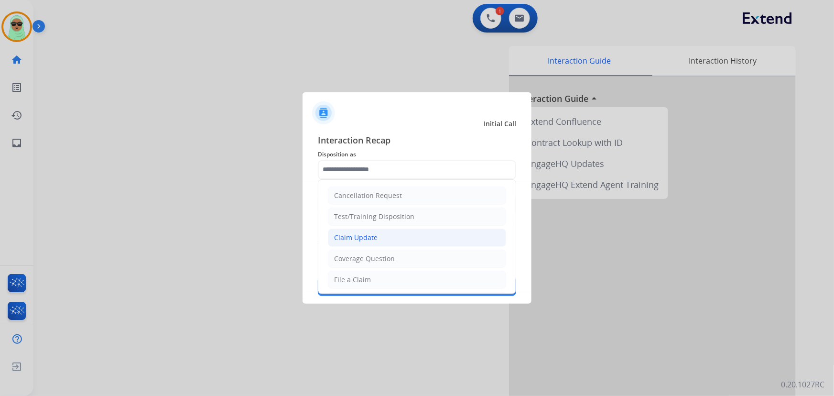
click at [380, 235] on li "Claim Update" at bounding box center [417, 237] width 178 height 18
type input "**********"
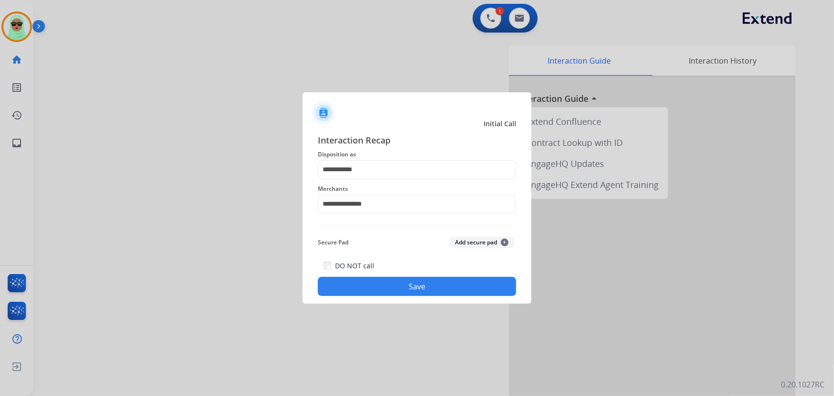
click at [381, 276] on div "DO NOT call Save" at bounding box center [417, 278] width 198 height 36
click at [387, 284] on button "Save" at bounding box center [417, 286] width 198 height 19
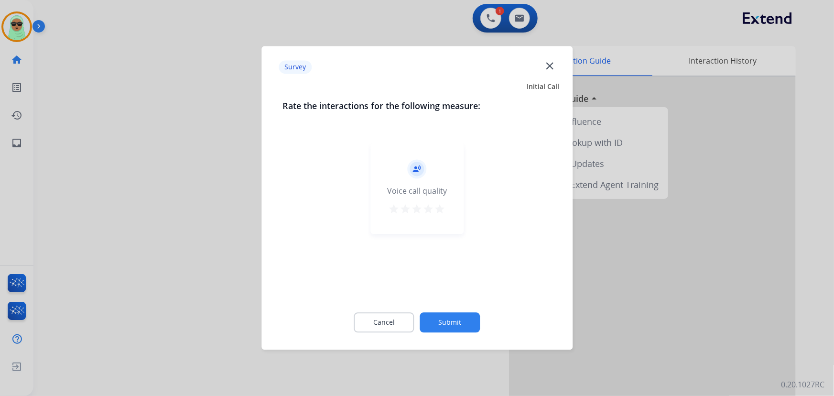
click at [438, 317] on button "Submit" at bounding box center [450, 323] width 60 height 20
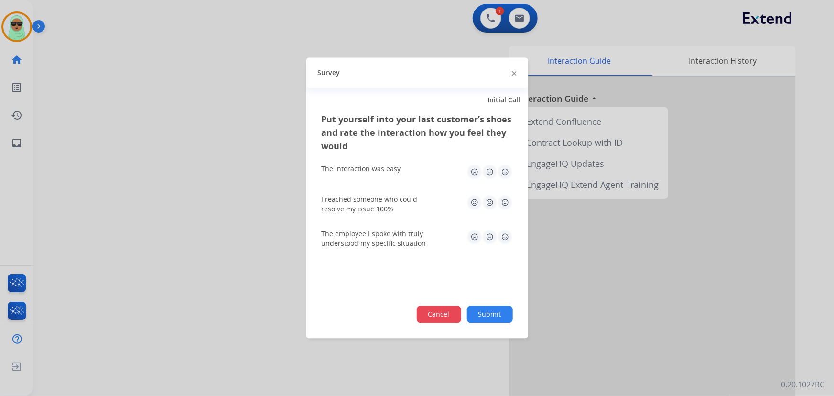
click at [439, 310] on button "Cancel" at bounding box center [439, 314] width 44 height 17
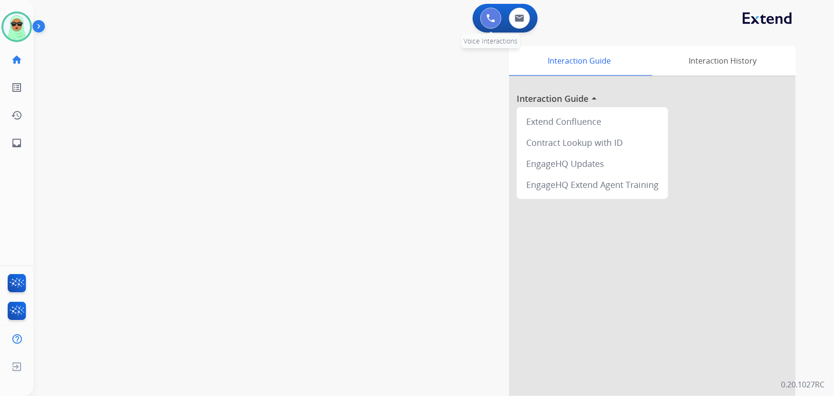
click at [497, 20] on button at bounding box center [490, 18] width 21 height 21
drag, startPoint x: 481, startPoint y: 11, endPoint x: 487, endPoint y: 14, distance: 6.5
click at [483, 12] on div "0 Voice Interactions" at bounding box center [491, 18] width 29 height 21
click at [487, 15] on img at bounding box center [491, 18] width 9 height 9
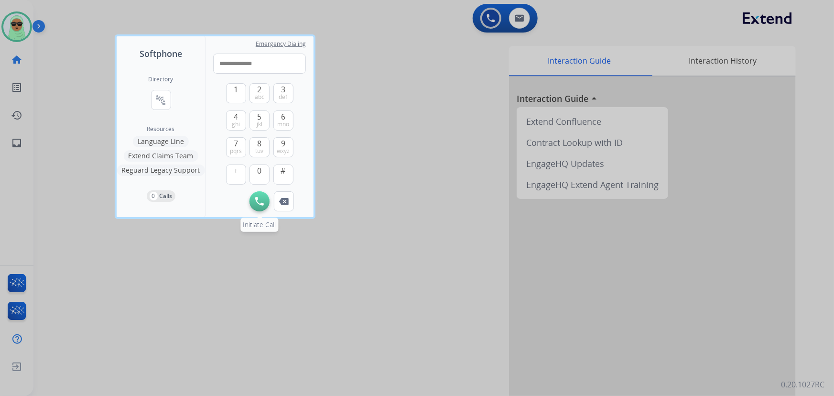
type input "**********"
drag, startPoint x: 260, startPoint y: 201, endPoint x: 189, endPoint y: 199, distance: 70.8
click at [259, 200] on img at bounding box center [259, 201] width 9 height 9
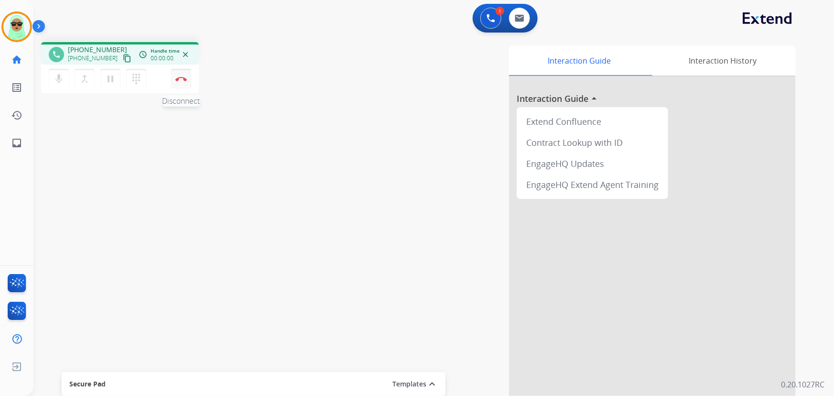
click at [180, 68] on div "mic Mute merge_type Bridge pause Hold dialpad Dialpad Disconnect" at bounding box center [120, 79] width 158 height 29
click at [182, 80] on img at bounding box center [180, 78] width 11 height 5
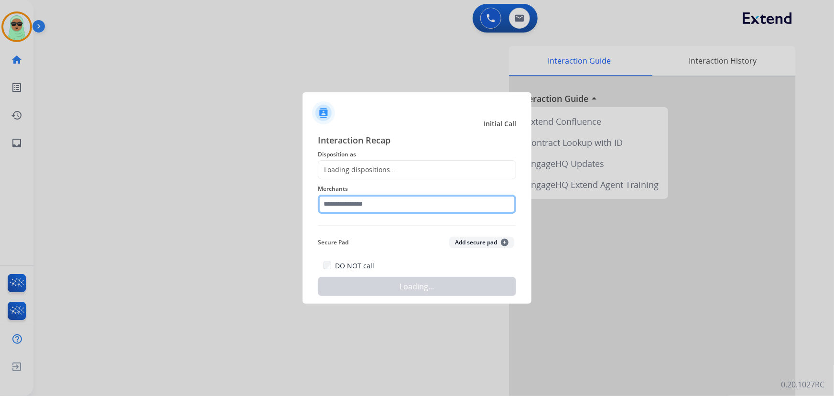
click at [374, 203] on input "text" at bounding box center [417, 204] width 198 height 19
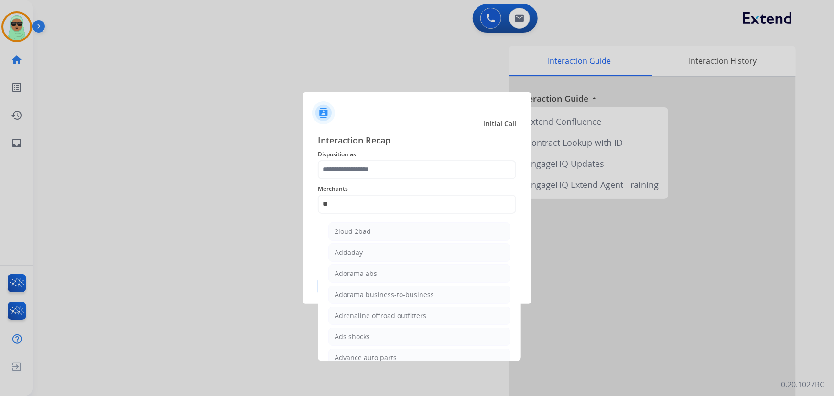
drag, startPoint x: 368, startPoint y: 273, endPoint x: 367, endPoint y: 247, distance: 26.8
click at [367, 271] on div "Adorama abs" at bounding box center [356, 274] width 43 height 10
type input "**********"
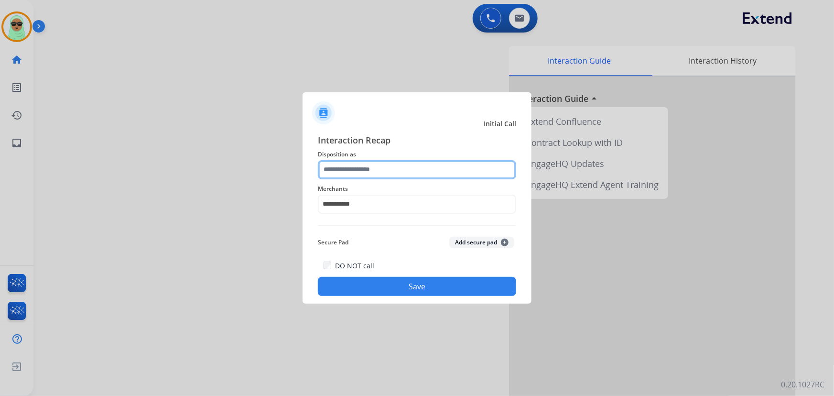
click at [368, 176] on input "text" at bounding box center [417, 169] width 198 height 19
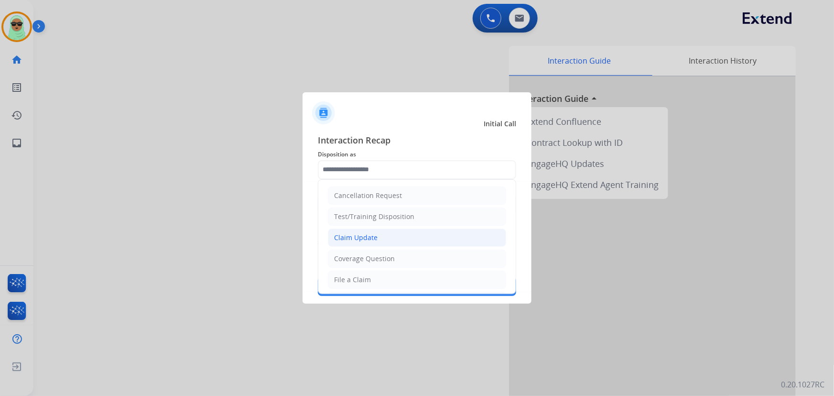
click at [376, 240] on div "Claim Update" at bounding box center [356, 238] width 44 height 10
type input "**********"
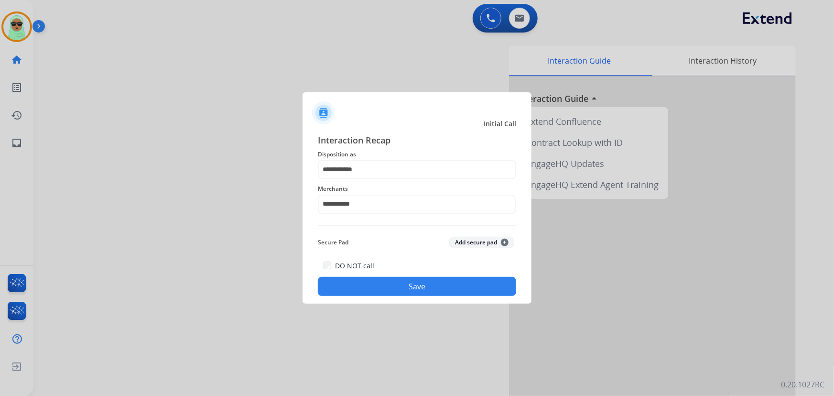
click at [391, 286] on button "Save" at bounding box center [417, 286] width 198 height 19
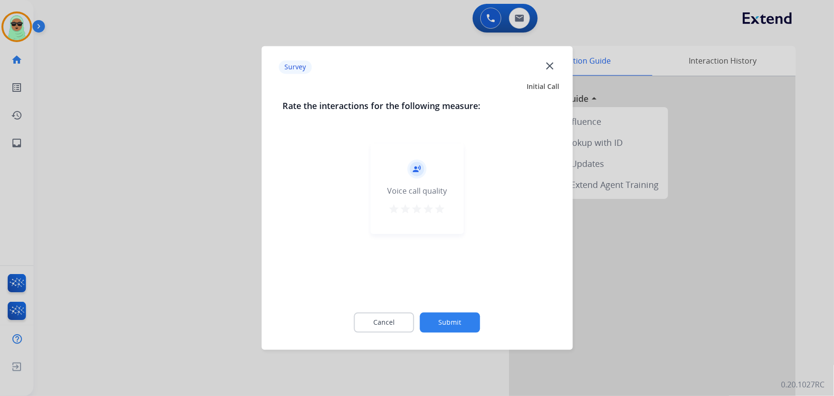
click at [432, 315] on button "Submit" at bounding box center [450, 323] width 60 height 20
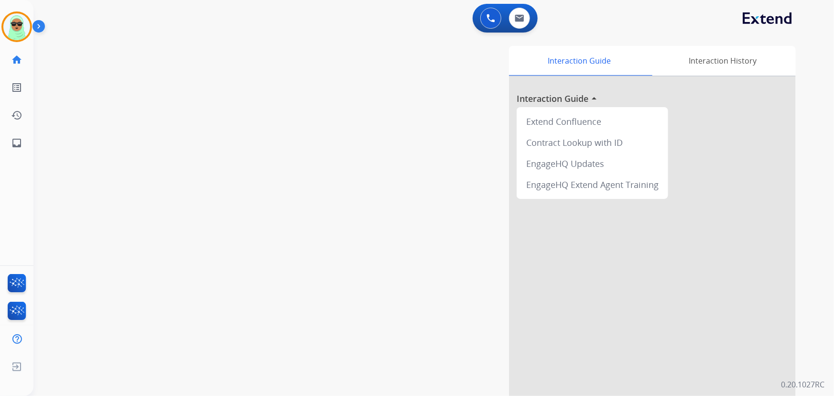
click at [486, 32] on div "0 Voice Interactions 0 Email Interactions" at bounding box center [428, 19] width 766 height 31
click at [489, 24] on button at bounding box center [490, 18] width 21 height 21
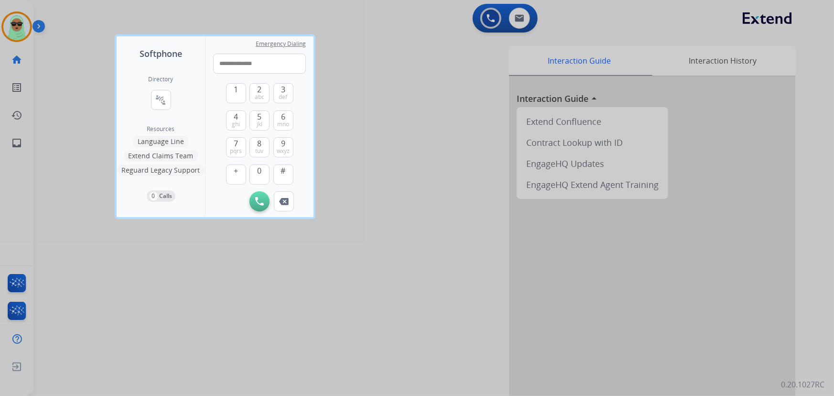
type input "**********"
click at [412, 142] on div at bounding box center [417, 198] width 834 height 396
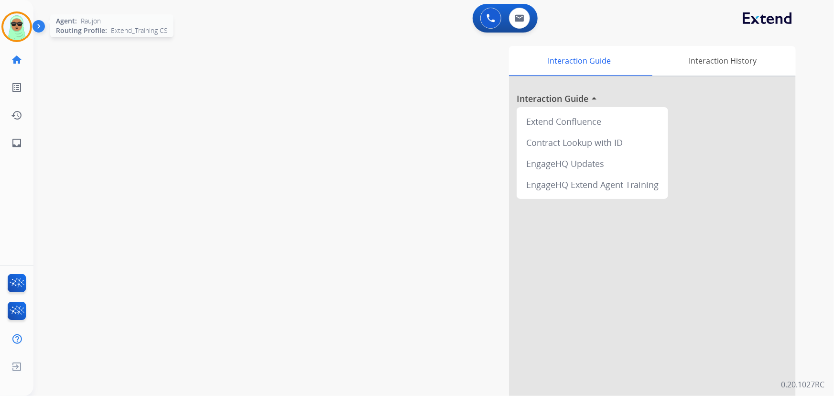
click at [17, 31] on img at bounding box center [16, 26] width 27 height 27
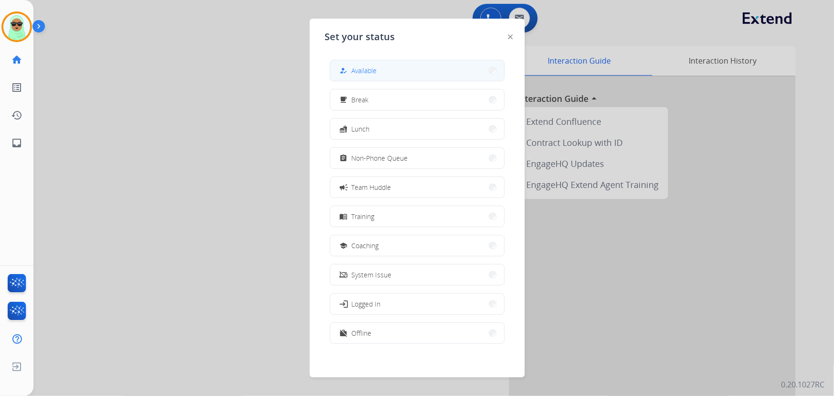
click at [368, 73] on span "Available" at bounding box center [364, 70] width 25 height 10
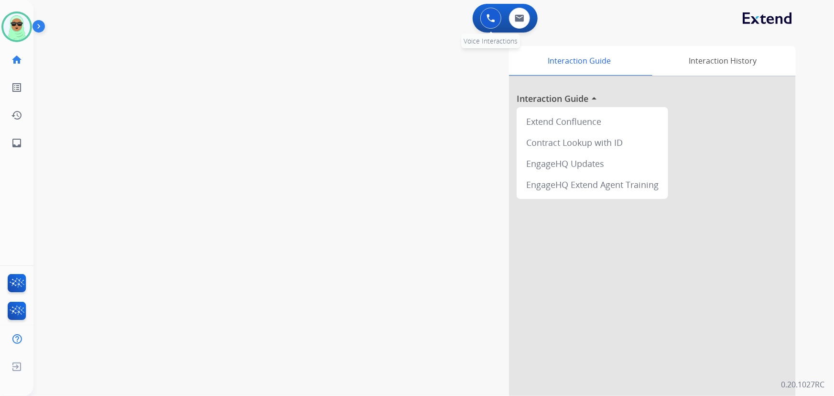
click at [482, 15] on button at bounding box center [490, 18] width 21 height 21
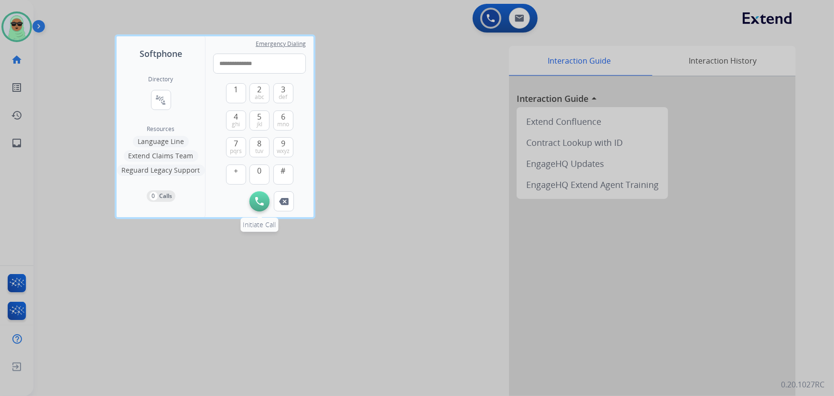
type input "**********"
click at [255, 198] on button "Initiate Call" at bounding box center [260, 201] width 20 height 20
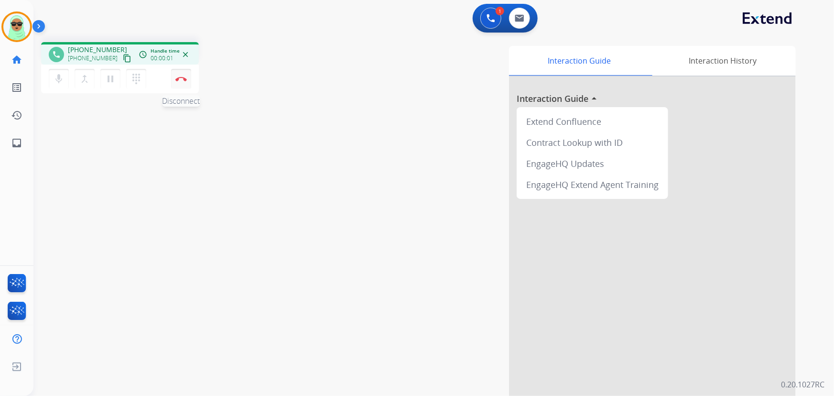
click at [185, 85] on button "Disconnect" at bounding box center [181, 79] width 20 height 20
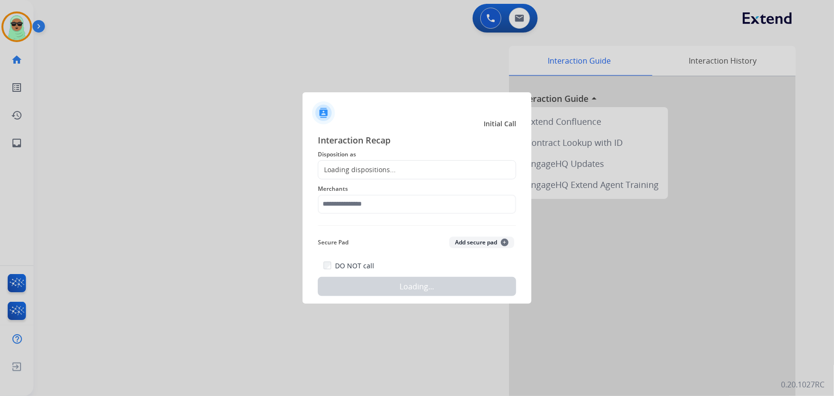
click at [382, 160] on div "Interaction Recap Disposition as Loading dispositions... Merchants Secure Pad A…" at bounding box center [417, 214] width 198 height 163
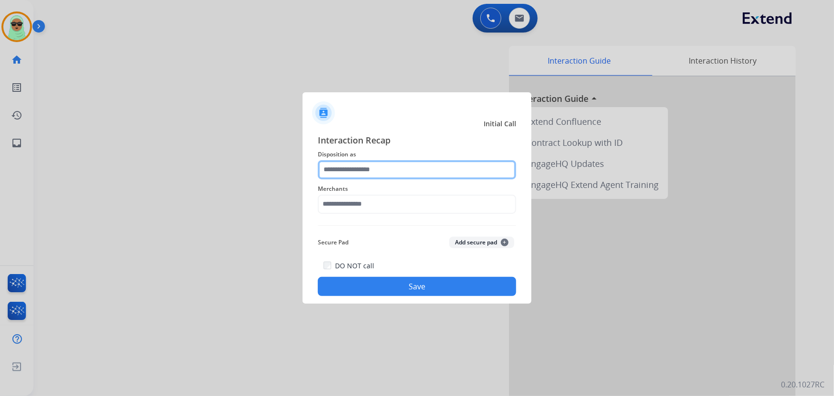
click at [379, 164] on input "text" at bounding box center [417, 169] width 198 height 19
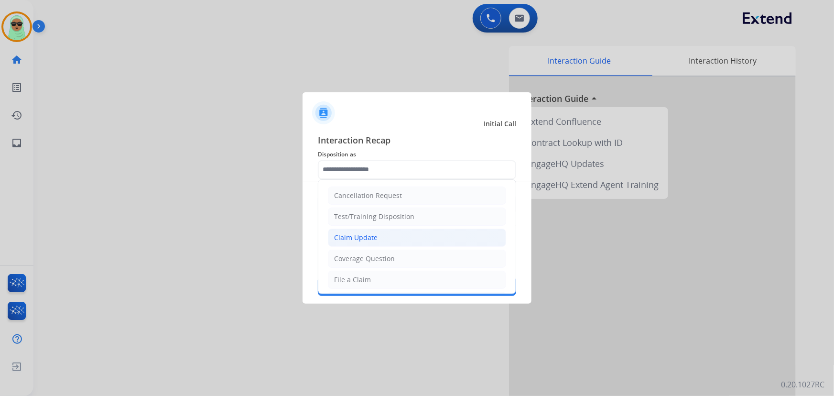
click at [382, 244] on li "Claim Update" at bounding box center [417, 237] width 178 height 18
type input "**********"
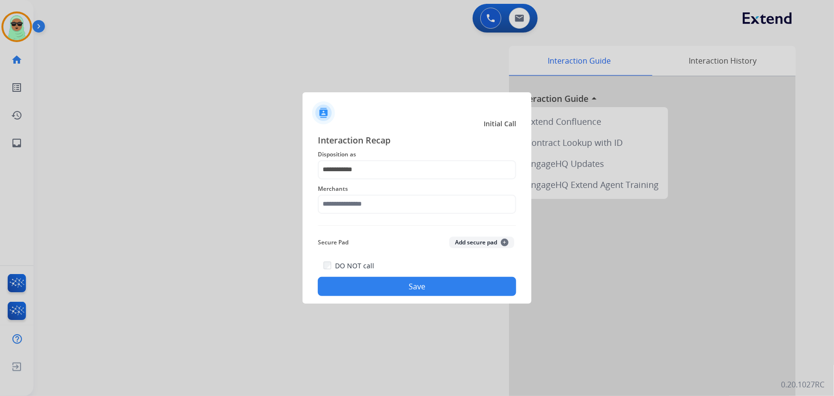
click at [384, 214] on div "Merchants" at bounding box center [417, 198] width 198 height 38
click at [384, 210] on input "text" at bounding box center [417, 204] width 198 height 19
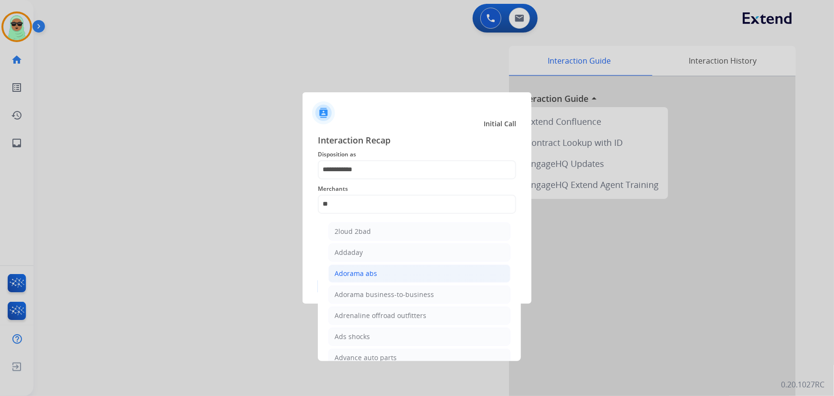
click at [371, 276] on div "Adorama abs" at bounding box center [356, 274] width 43 height 10
type input "**********"
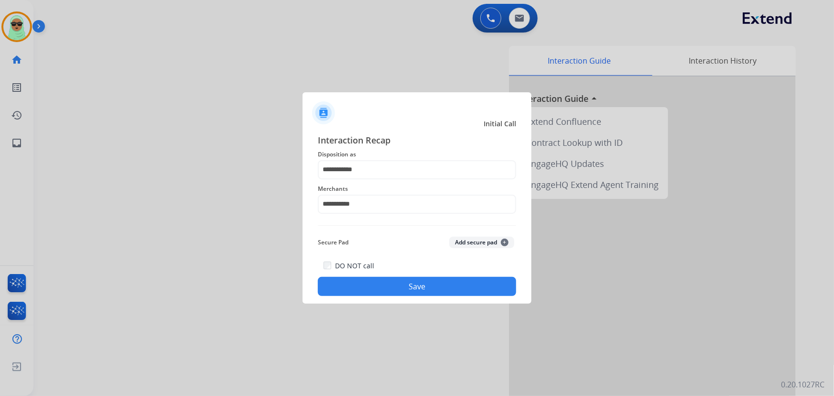
click at [387, 286] on button "Save" at bounding box center [417, 286] width 198 height 19
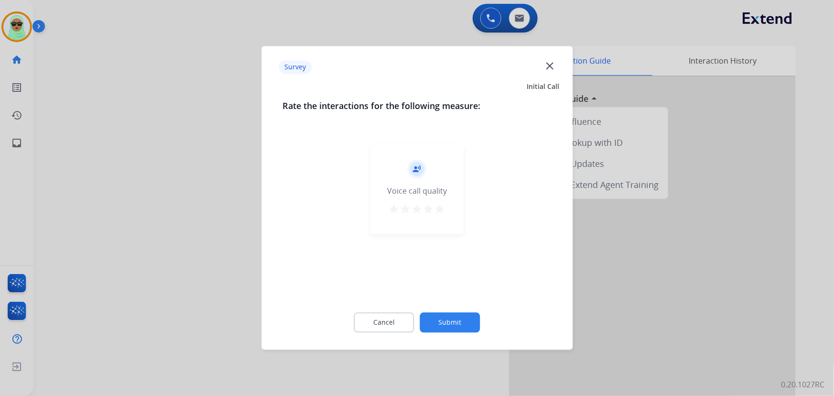
click at [443, 315] on button "Submit" at bounding box center [450, 323] width 60 height 20
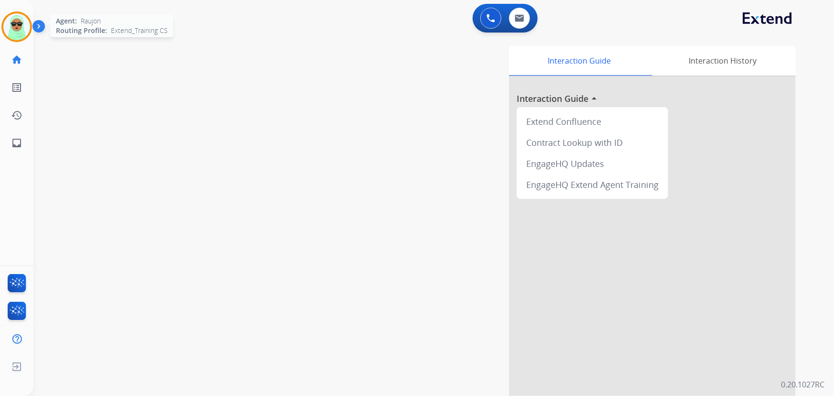
click at [13, 32] on img at bounding box center [16, 26] width 27 height 27
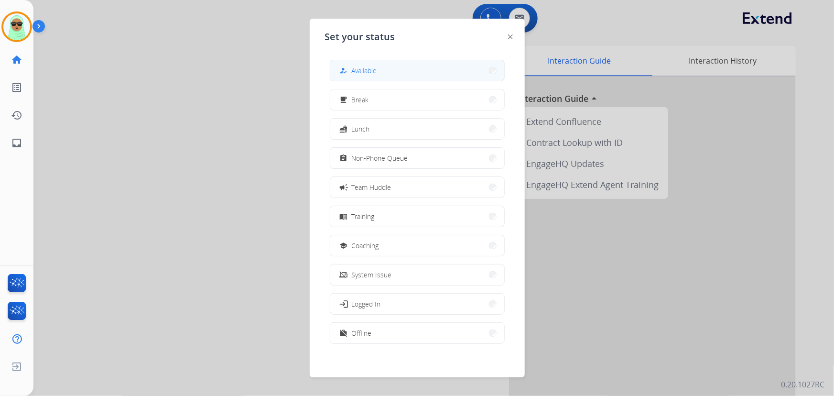
click at [406, 74] on button "how_to_reg Available" at bounding box center [417, 70] width 174 height 21
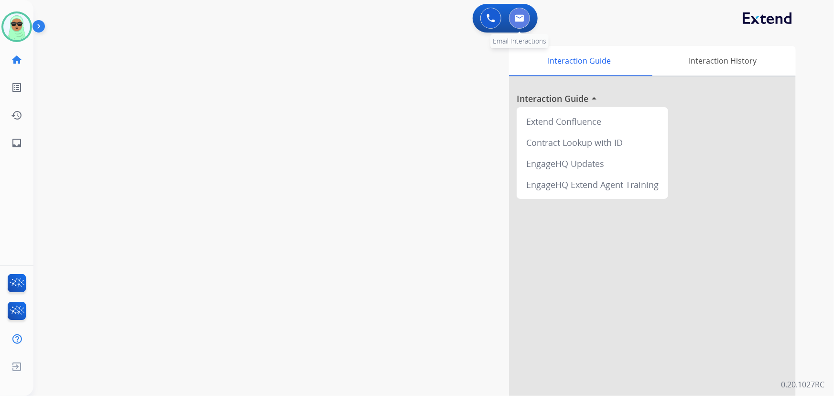
click at [519, 19] on img at bounding box center [520, 18] width 10 height 8
select select "**********"
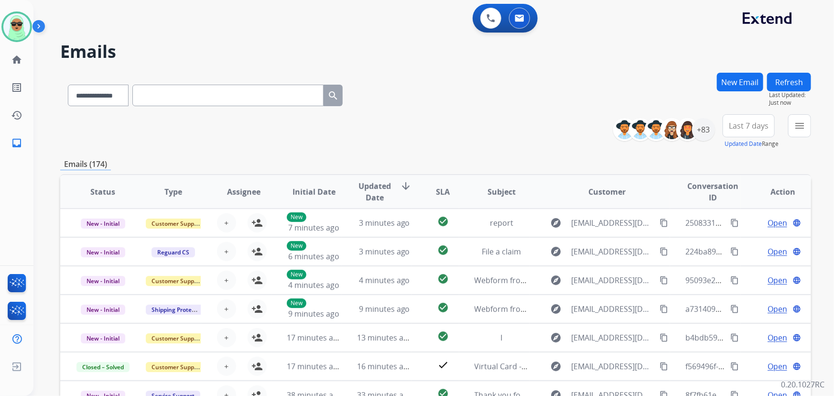
click at [612, 0] on app-navbar "0 Voice Interactions 0 Email Interactions" at bounding box center [422, 17] width 778 height 34
click at [94, 99] on select "**********" at bounding box center [98, 96] width 60 height 22
click at [180, 99] on input "text" at bounding box center [227, 96] width 191 height 22
paste input "**********"
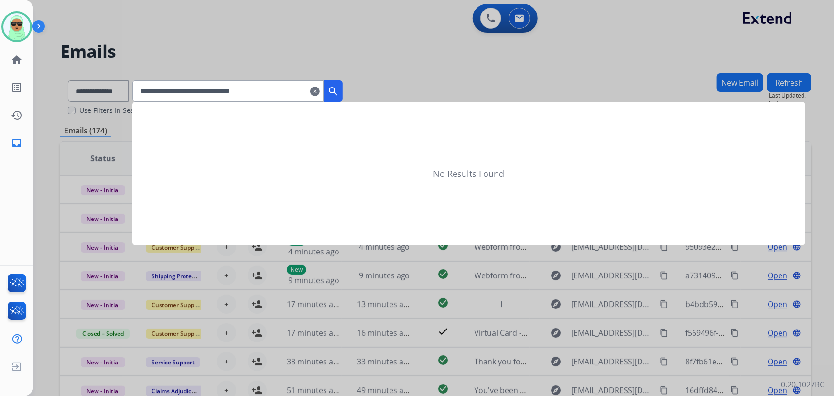
click at [339, 90] on mat-icon "search" at bounding box center [332, 91] width 11 height 11
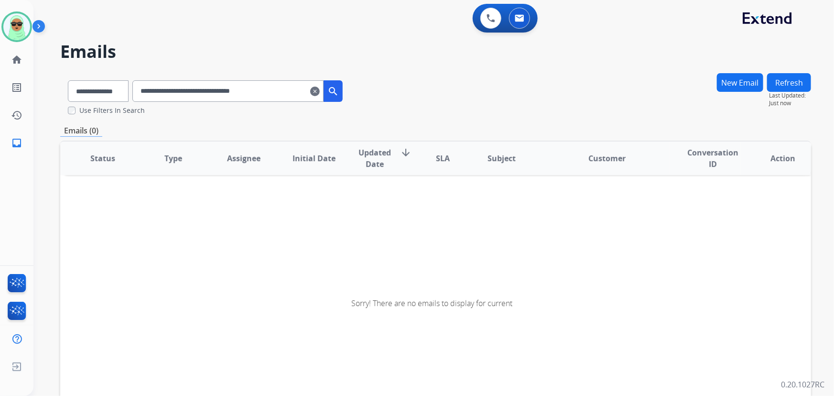
click at [152, 92] on input "**********" at bounding box center [227, 91] width 191 height 22
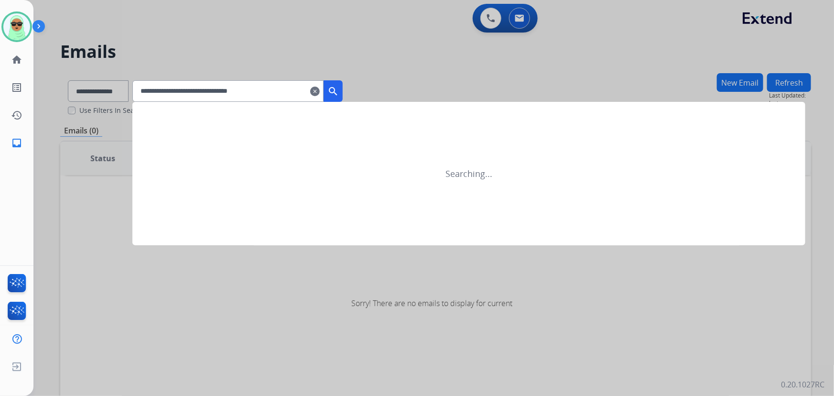
type input "**********"
click at [339, 93] on mat-icon "search" at bounding box center [332, 91] width 11 height 11
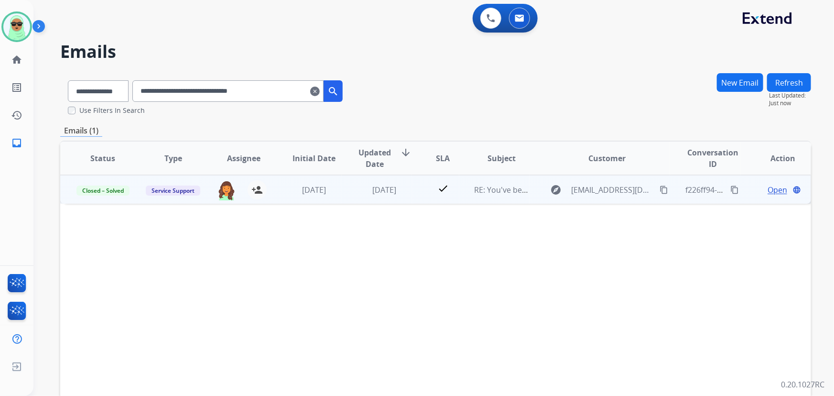
click at [768, 186] on span "Open" at bounding box center [778, 189] width 20 height 11
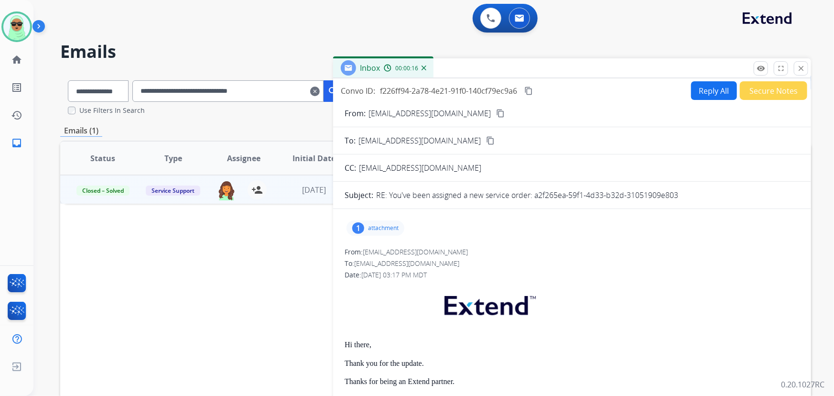
click at [360, 234] on div "1 attachment" at bounding box center [376, 227] width 58 height 15
click at [357, 226] on div "1" at bounding box center [358, 227] width 12 height 11
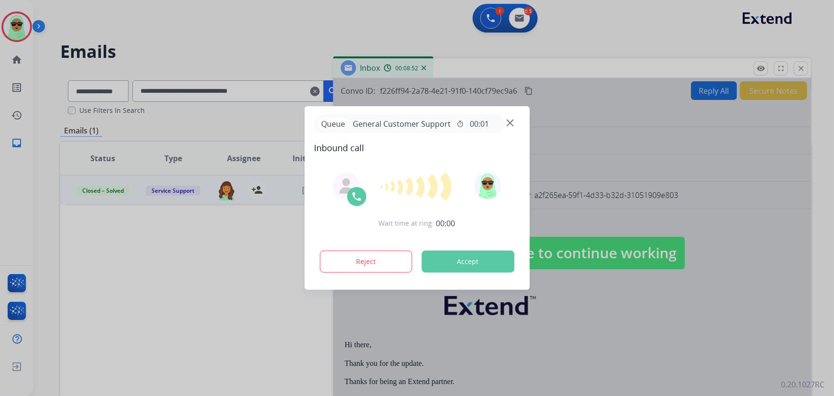
click at [634, 15] on div at bounding box center [417, 198] width 834 height 396
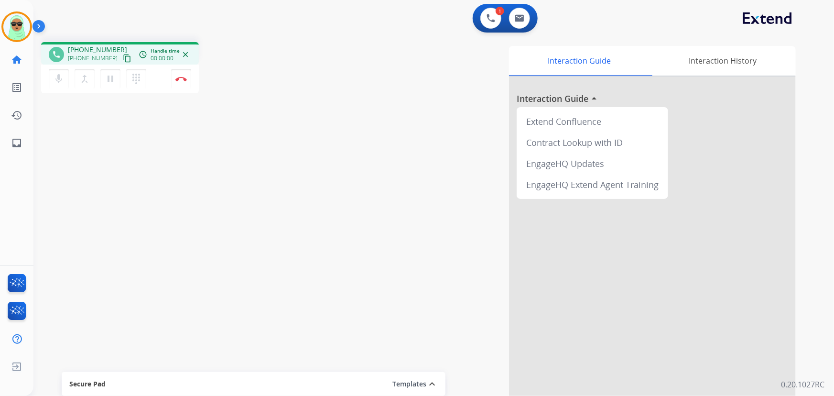
click at [109, 208] on div "phone [PHONE_NUMBER] [PHONE_NUMBER] content_copy access_time Call metrics Queue…" at bounding box center [422, 233] width 778 height 399
click at [123, 59] on mat-icon "content_copy" at bounding box center [127, 58] width 9 height 9
click at [184, 82] on button "Disconnect" at bounding box center [181, 79] width 20 height 20
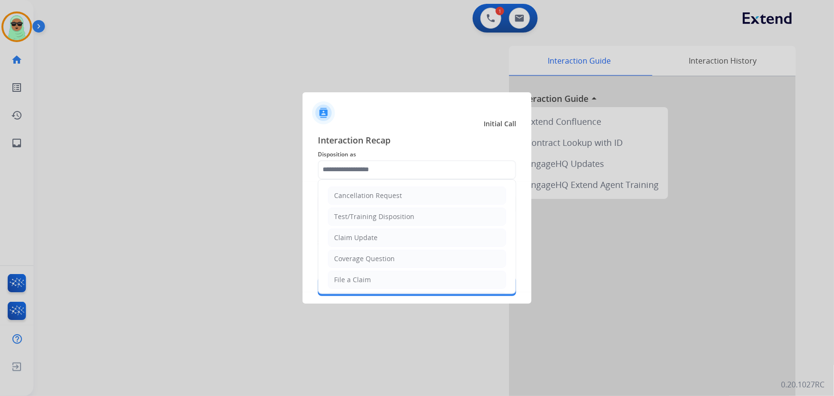
click at [445, 163] on input "text" at bounding box center [417, 169] width 198 height 19
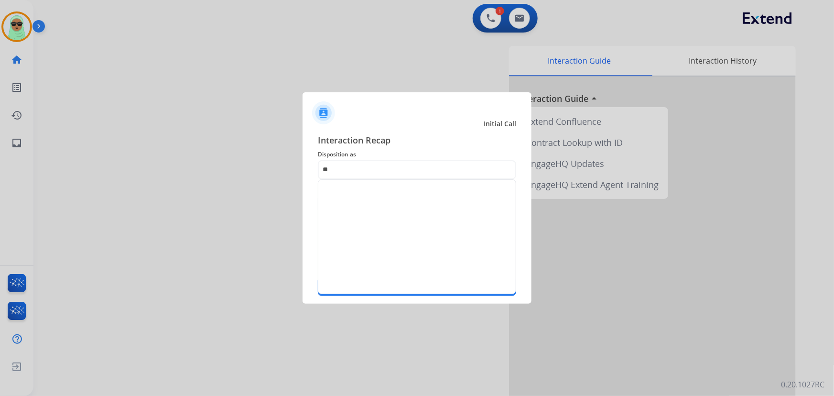
type input "*"
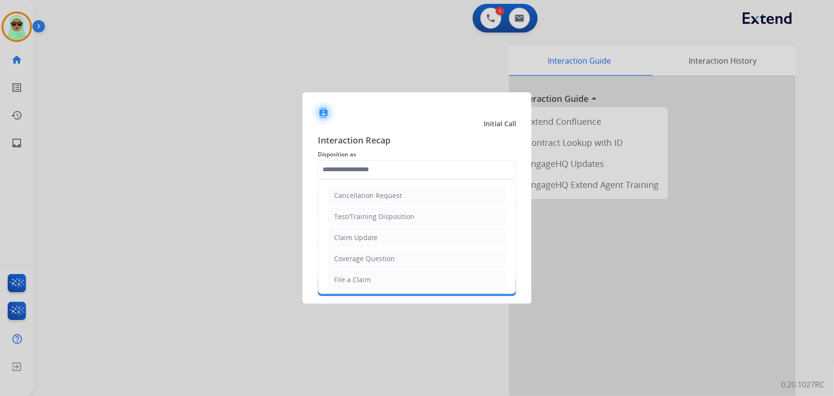
click at [370, 256] on div "Coverage Question" at bounding box center [364, 259] width 61 height 10
type input "**********"
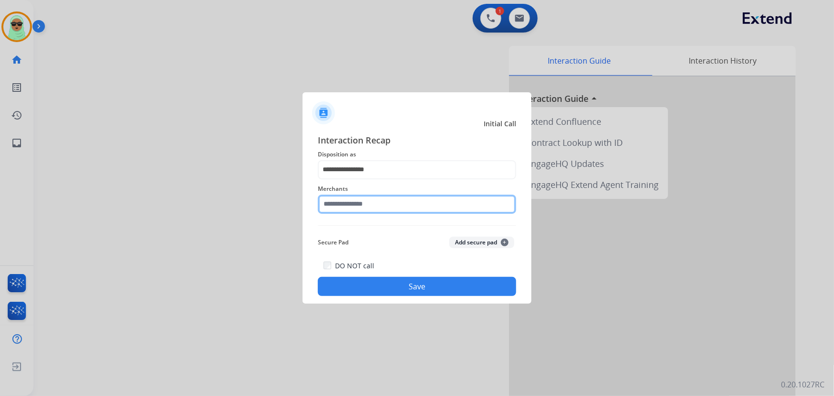
click at [389, 210] on input "text" at bounding box center [417, 204] width 198 height 19
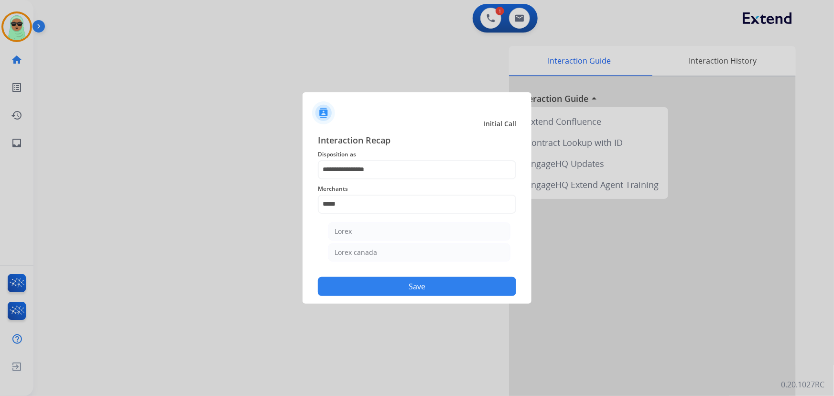
click at [392, 218] on ul "Lorex Lorex canada" at bounding box center [420, 245] width 188 height 54
click at [389, 230] on li "Lorex" at bounding box center [419, 231] width 182 height 18
type input "*****"
click at [405, 297] on div "**********" at bounding box center [417, 215] width 229 height 178
click at [409, 286] on button "Save" at bounding box center [417, 286] width 198 height 19
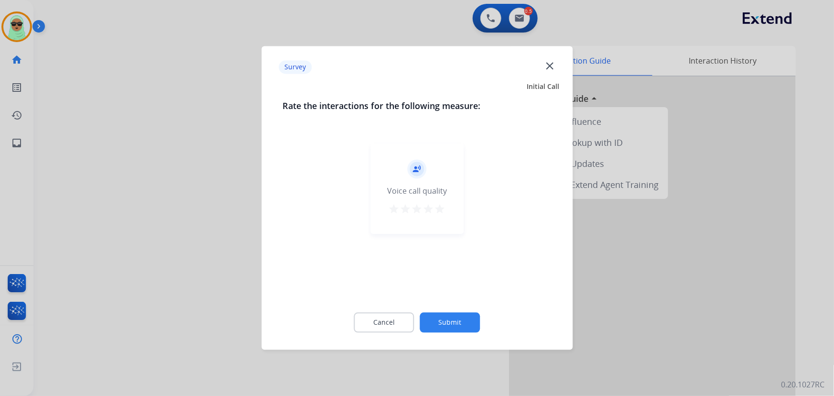
click at [433, 319] on button "Submit" at bounding box center [450, 323] width 60 height 20
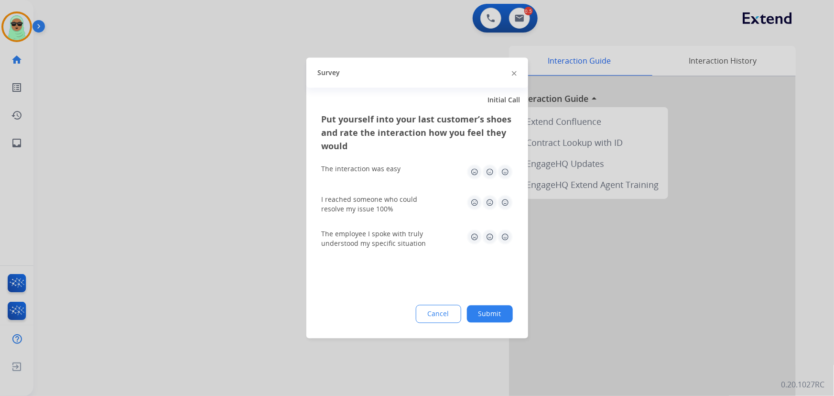
click at [434, 318] on button "Cancel" at bounding box center [438, 314] width 45 height 18
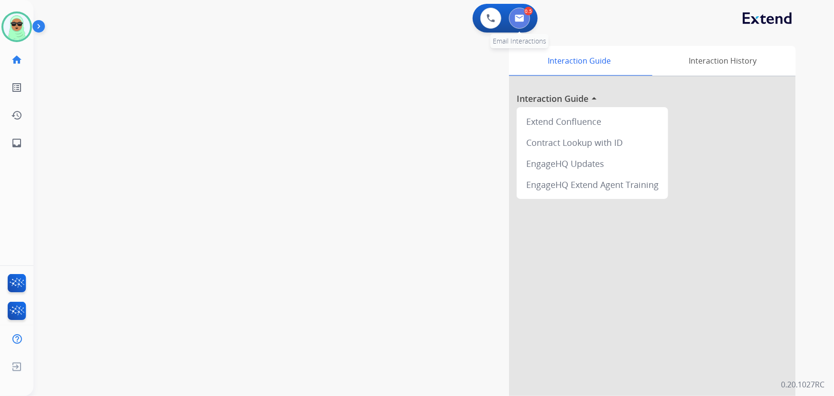
click at [515, 12] on button at bounding box center [519, 18] width 21 height 21
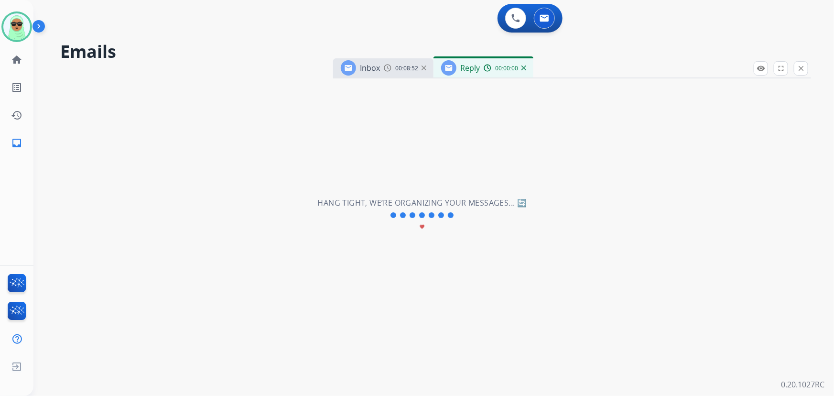
select select "**********"
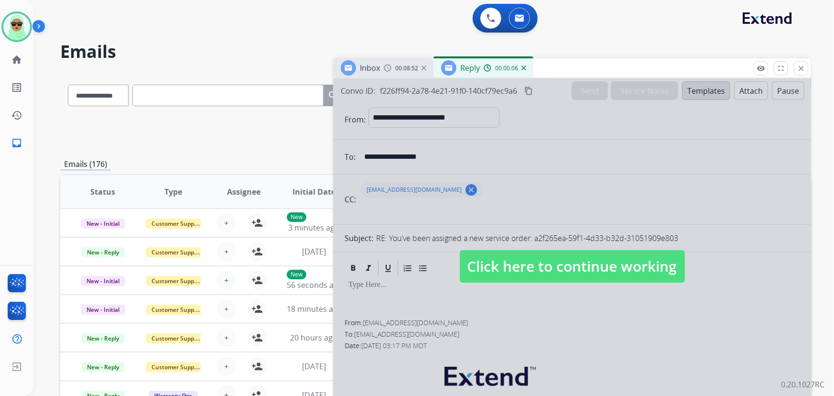
click at [572, 268] on span "Click here to continue working" at bounding box center [572, 266] width 225 height 33
select select
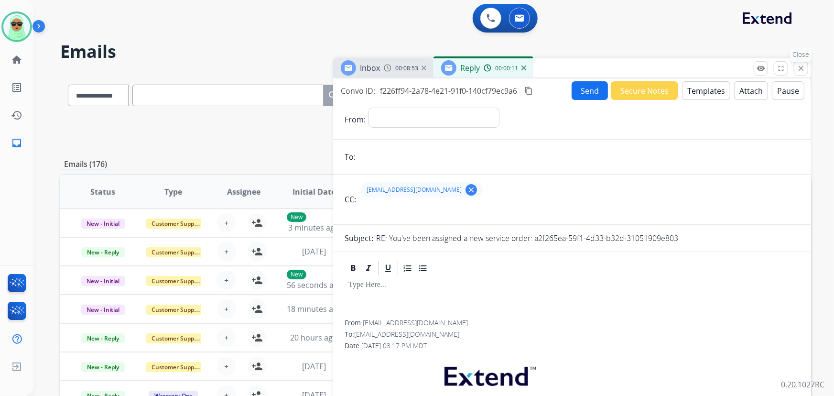
click at [802, 64] on mat-icon "close" at bounding box center [801, 68] width 9 height 9
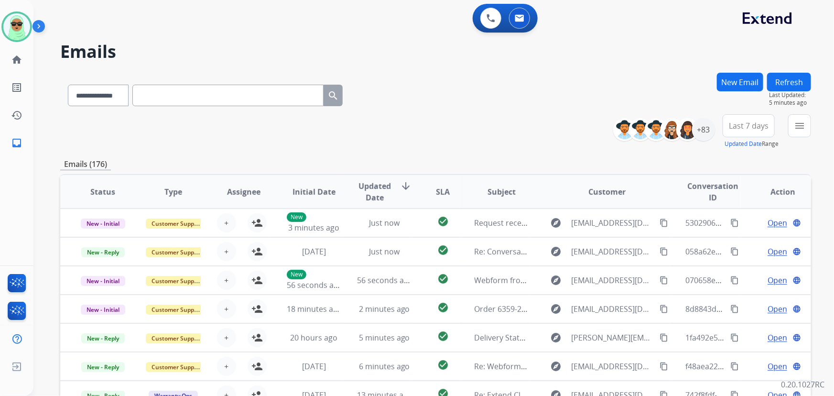
click at [43, 42] on div "**********" at bounding box center [422, 232] width 778 height 396
click at [31, 28] on div at bounding box center [16, 26] width 31 height 31
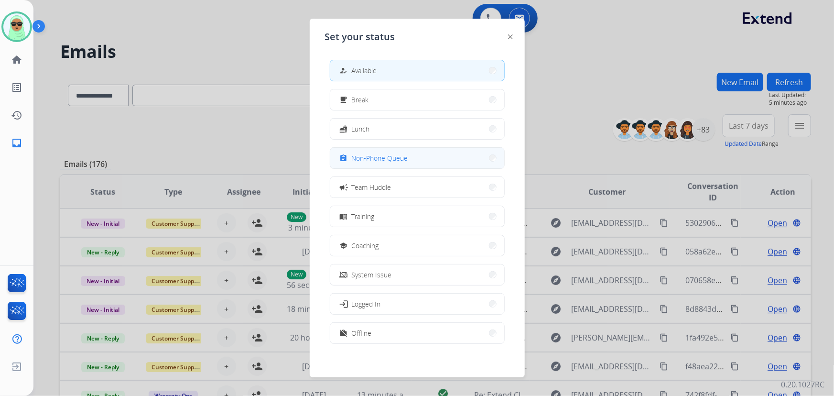
click at [408, 154] on button "assignment Non-Phone Queue" at bounding box center [417, 158] width 174 height 21
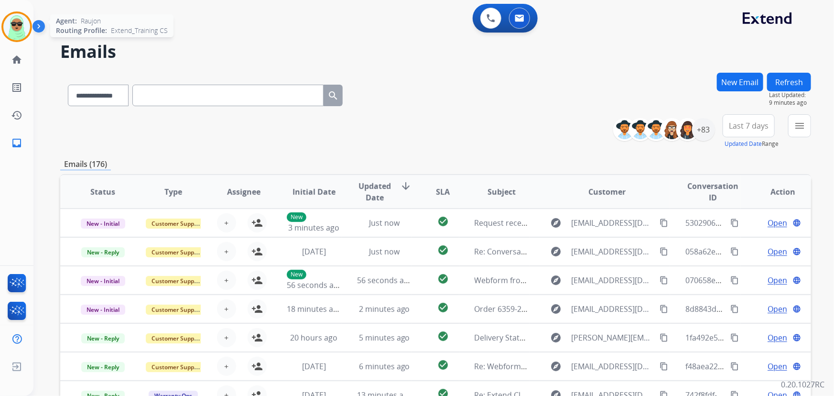
click at [20, 26] on img at bounding box center [16, 26] width 27 height 27
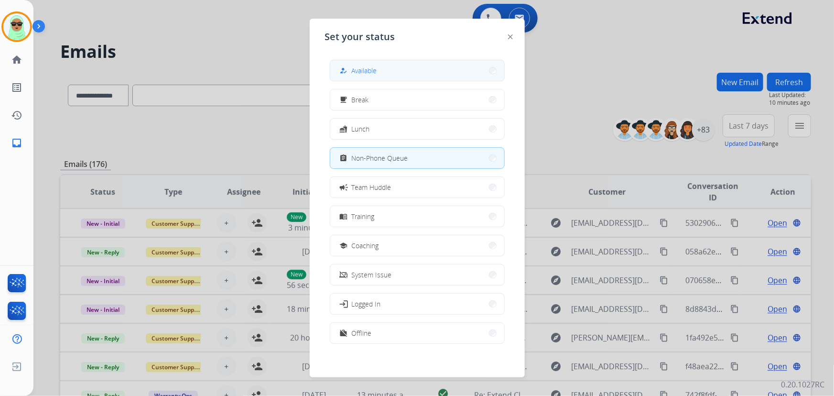
click at [466, 70] on button "how_to_reg Available" at bounding box center [417, 70] width 174 height 21
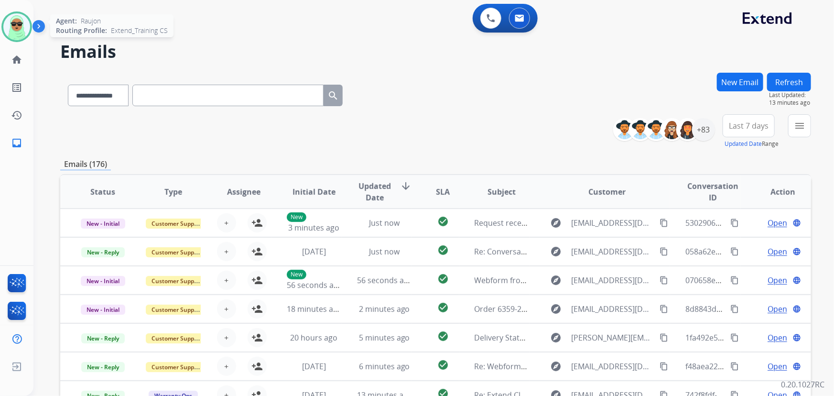
click at [0, 24] on div "Raujon Available Edit Avatar Agent: Raujon Routing Profile: Extend_Training CS" at bounding box center [16, 26] width 33 height 31
click at [1, 33] on div "Raujon Available Edit Avatar Agent: Raujon Routing Profile: Extend_Training CS" at bounding box center [16, 26] width 33 height 31
click at [11, 25] on img at bounding box center [16, 26] width 27 height 27
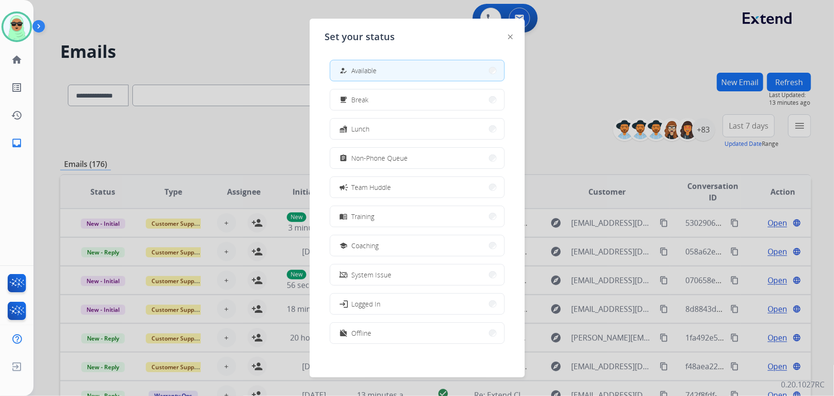
click at [378, 113] on div "how_to_reg Available free_breakfast Break fastfood Lunch assignment Non-Phone Q…" at bounding box center [417, 202] width 185 height 301
click at [384, 153] on span "Non-Phone Queue" at bounding box center [380, 158] width 56 height 10
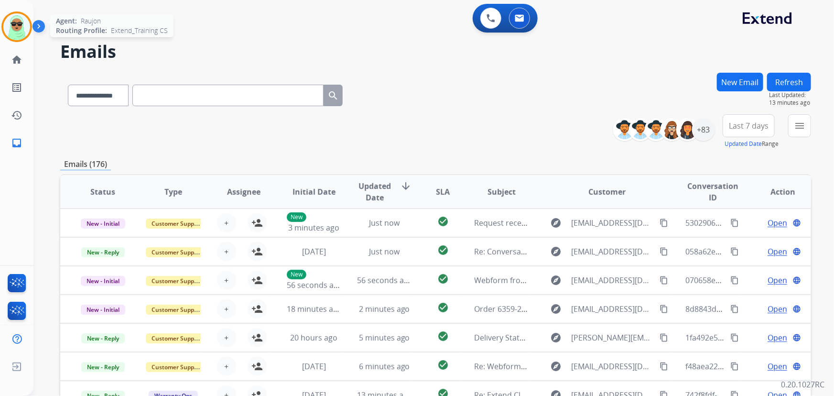
click at [22, 28] on img at bounding box center [16, 26] width 27 height 27
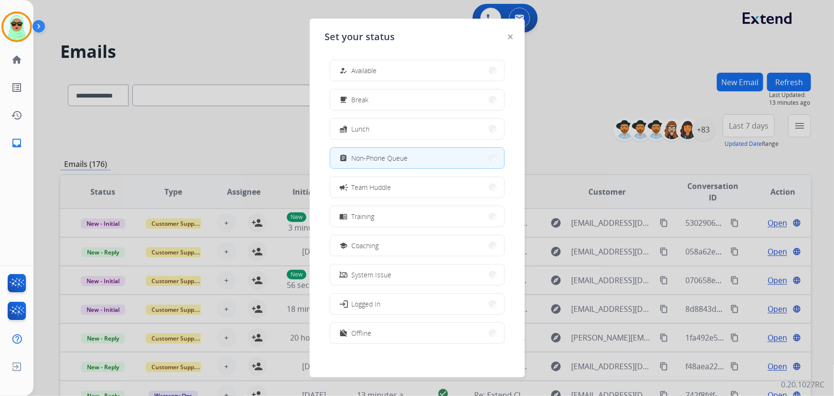
click at [365, 65] on div "how_to_reg Available" at bounding box center [357, 70] width 39 height 11
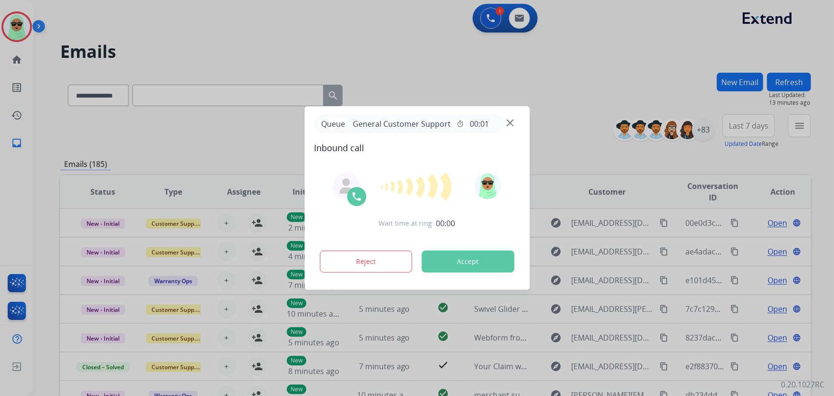
drag, startPoint x: 649, startPoint y: 44, endPoint x: 640, endPoint y: 53, distance: 12.8
click at [649, 44] on div at bounding box center [417, 198] width 834 height 396
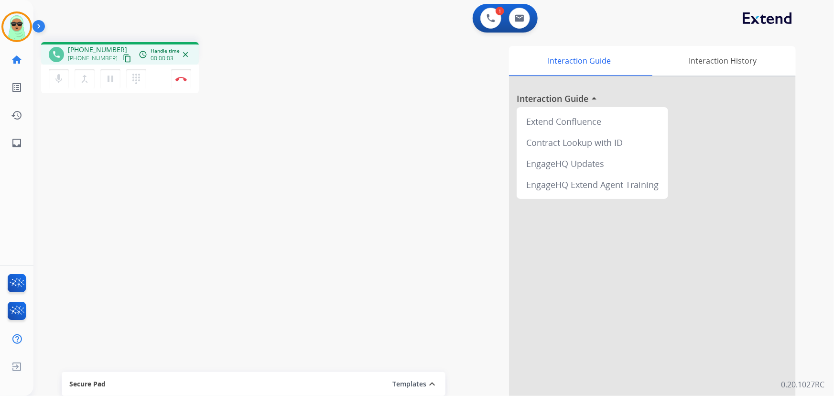
click at [121, 62] on button "content_copy" at bounding box center [126, 58] width 11 height 11
click at [489, 24] on button at bounding box center [490, 18] width 21 height 21
click at [487, 16] on img at bounding box center [491, 18] width 9 height 9
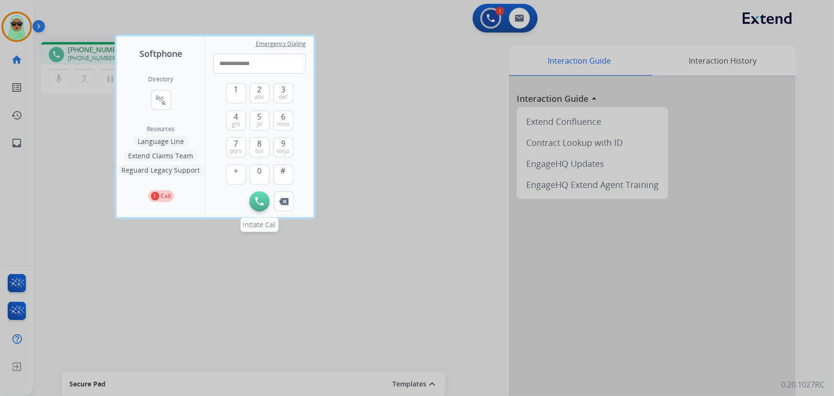
type input "**********"
click at [252, 202] on button "Initiate Call" at bounding box center [260, 201] width 20 height 20
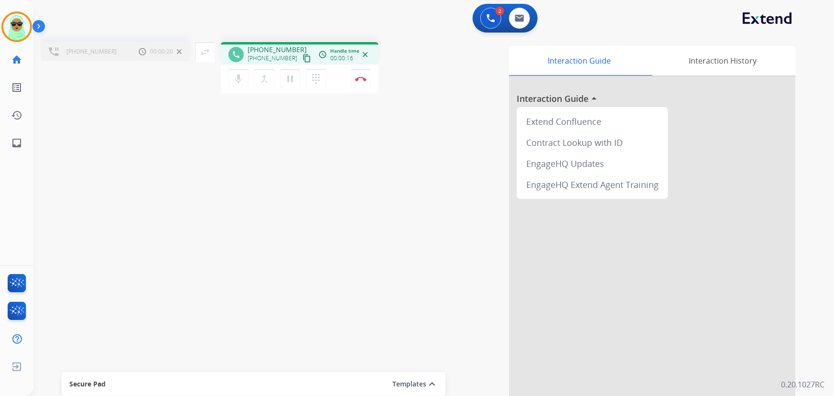
drag, startPoint x: 135, startPoint y: 93, endPoint x: 142, endPoint y: 77, distance: 16.9
click at [134, 93] on div "[PHONE_NUMBER] Call metrics Hold 00:00:20 00:00:20" at bounding box center [115, 69] width 148 height 54
click at [312, 86] on button "dialpad Dialpad" at bounding box center [316, 79] width 20 height 20
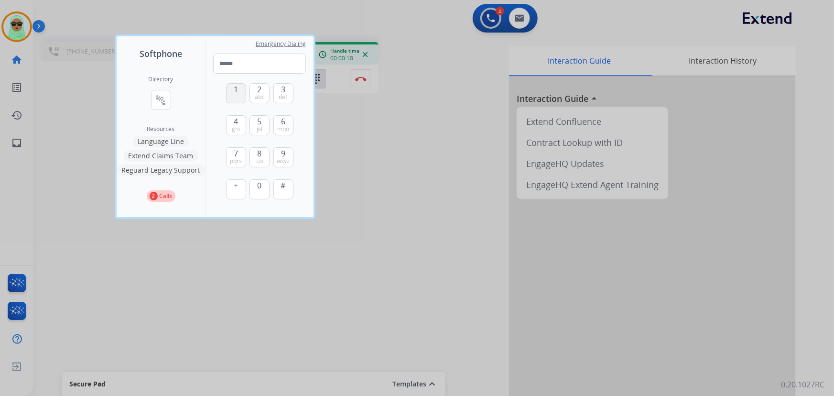
click at [229, 95] on button "1" at bounding box center [236, 93] width 20 height 20
click at [249, 65] on input "*" at bounding box center [259, 64] width 93 height 20
click at [285, 193] on button "#" at bounding box center [283, 189] width 20 height 20
click at [234, 95] on span "1" at bounding box center [236, 89] width 4 height 11
click at [235, 100] on button "1" at bounding box center [236, 93] width 20 height 20
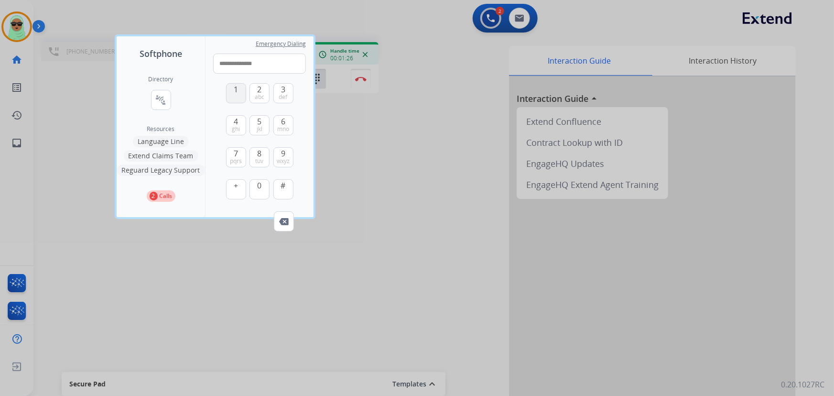
click at [231, 92] on button "1" at bounding box center [236, 93] width 20 height 20
type input "**********"
click at [384, 147] on div at bounding box center [417, 198] width 834 height 396
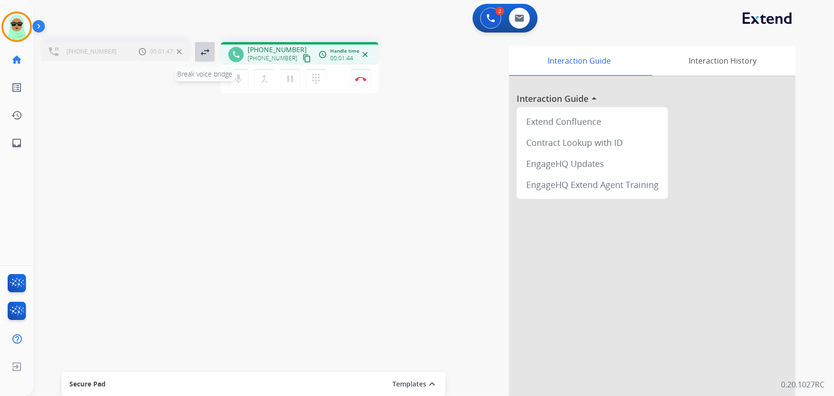
click at [201, 50] on mat-icon "swap_horiz" at bounding box center [204, 51] width 11 height 11
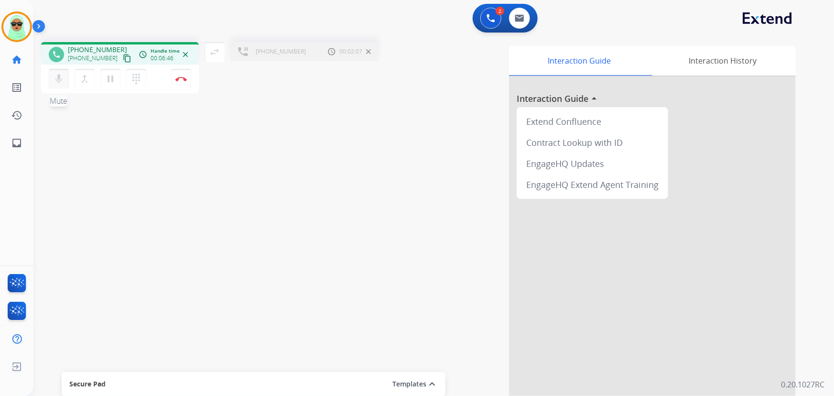
click at [59, 76] on mat-icon "mic" at bounding box center [58, 78] width 11 height 11
click at [59, 76] on mat-icon "mic_off" at bounding box center [58, 78] width 11 height 11
click at [59, 78] on mat-icon "mic" at bounding box center [58, 78] width 11 height 11
click at [54, 80] on mat-icon "mic_off" at bounding box center [58, 78] width 11 height 11
click at [184, 82] on button "Disconnect" at bounding box center [181, 79] width 20 height 20
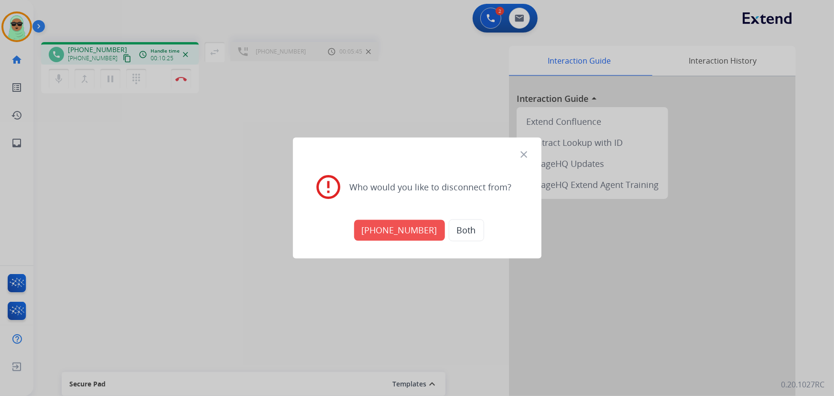
click at [398, 228] on button "[PHONE_NUMBER]" at bounding box center [399, 230] width 91 height 21
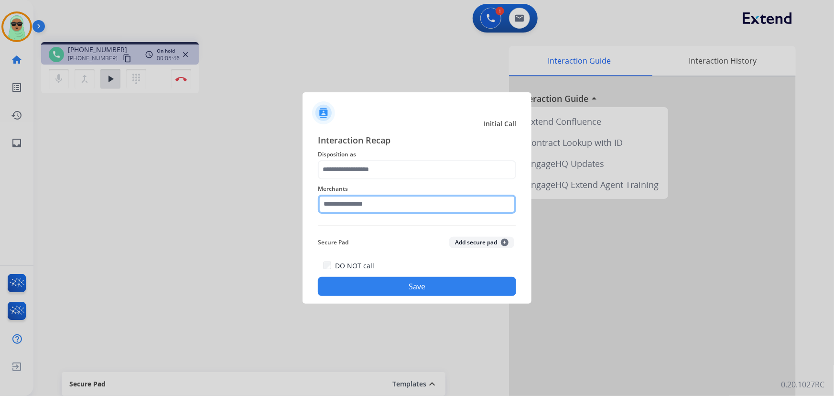
click at [429, 205] on input "text" at bounding box center [417, 204] width 198 height 19
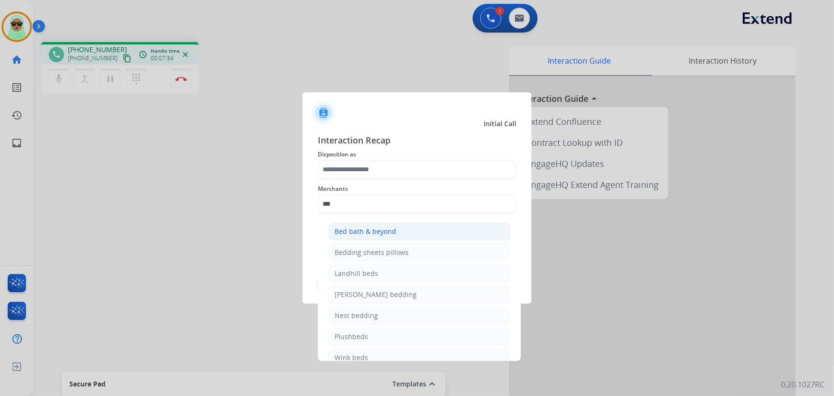
click at [398, 234] on li "Bed bath & beyond" at bounding box center [419, 231] width 182 height 18
type input "**********"
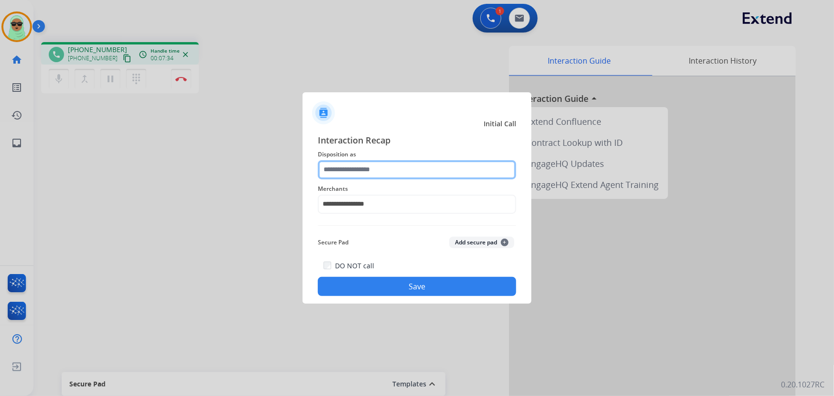
click at [391, 163] on input "text" at bounding box center [417, 169] width 198 height 19
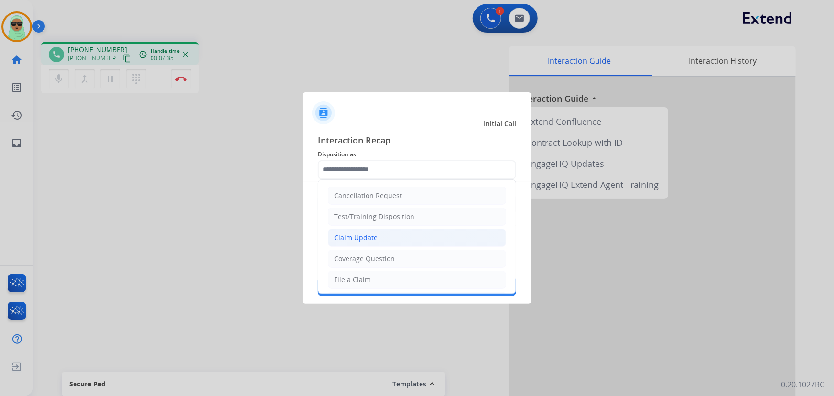
click at [376, 237] on div "Claim Update" at bounding box center [356, 238] width 44 height 10
type input "**********"
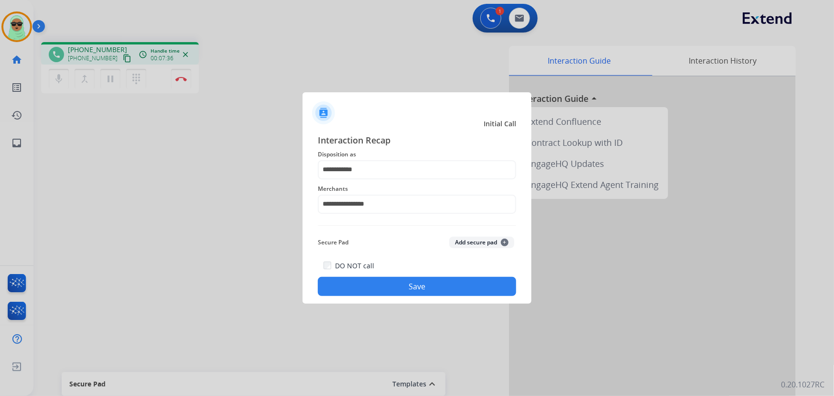
click at [385, 282] on button "Save" at bounding box center [417, 286] width 198 height 19
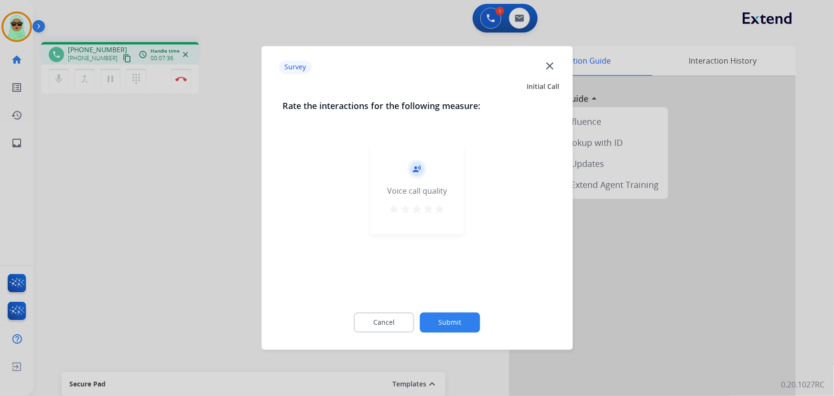
drag, startPoint x: 450, startPoint y: 344, endPoint x: 464, endPoint y: 312, distance: 35.5
click at [452, 339] on div "Survey close Initial Call Rate the interactions for the following measure: reco…" at bounding box center [416, 198] width 311 height 304
click at [464, 312] on div "Cancel Submit" at bounding box center [417, 322] width 269 height 43
click at [465, 321] on button "Submit" at bounding box center [450, 323] width 60 height 20
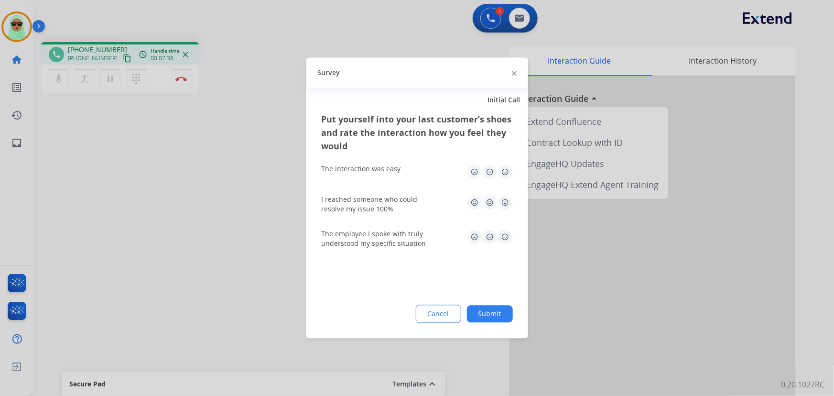
drag, startPoint x: 495, startPoint y: 312, endPoint x: 544, endPoint y: 364, distance: 71.3
click at [496, 312] on button "Submit" at bounding box center [490, 313] width 46 height 17
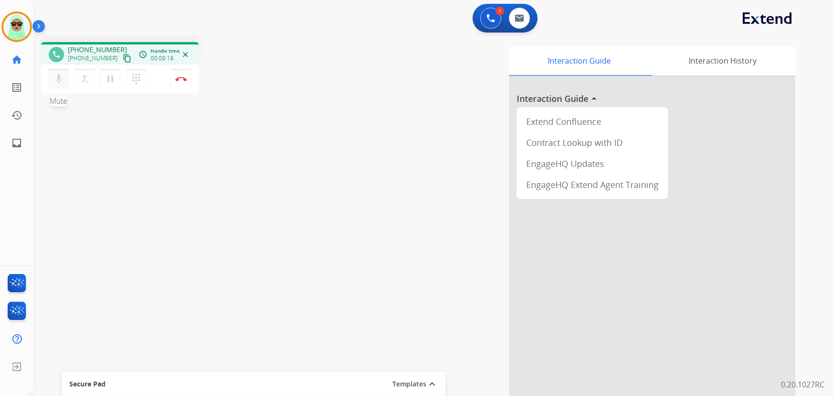
click at [48, 81] on div "mic Mute merge_type Bridge pause Hold dialpad Dialpad Disconnect" at bounding box center [120, 79] width 158 height 29
click at [53, 80] on mat-icon "mic" at bounding box center [58, 78] width 11 height 11
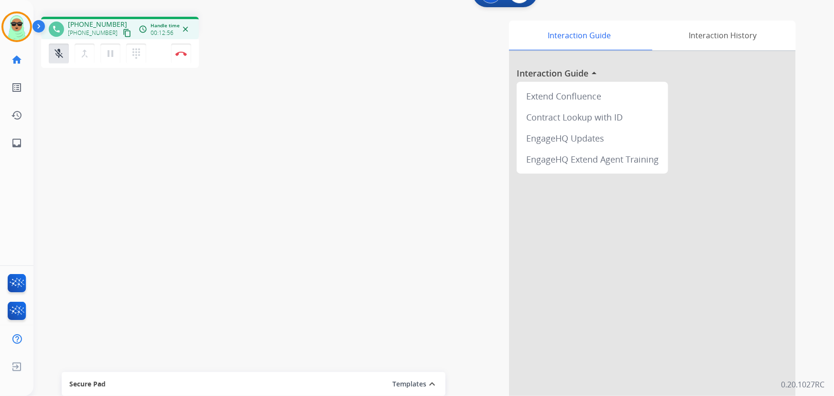
scroll to position [37, 0]
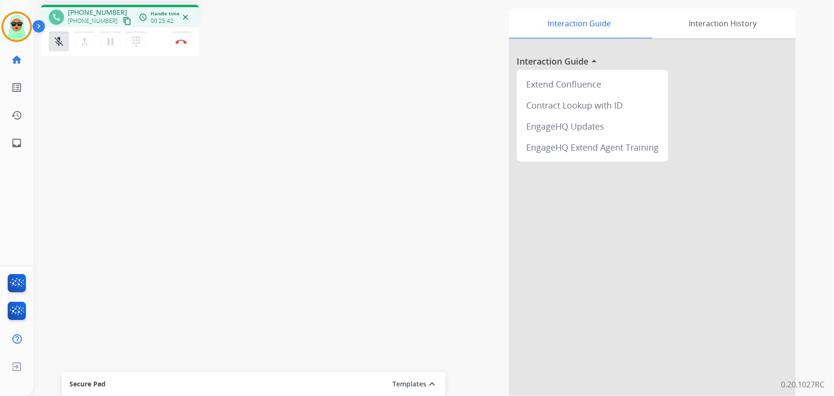
click at [91, 189] on div "swap_horiz Break voice bridge close_fullscreen Connect 3-Way Call merge_type Se…" at bounding box center [422, 196] width 778 height 399
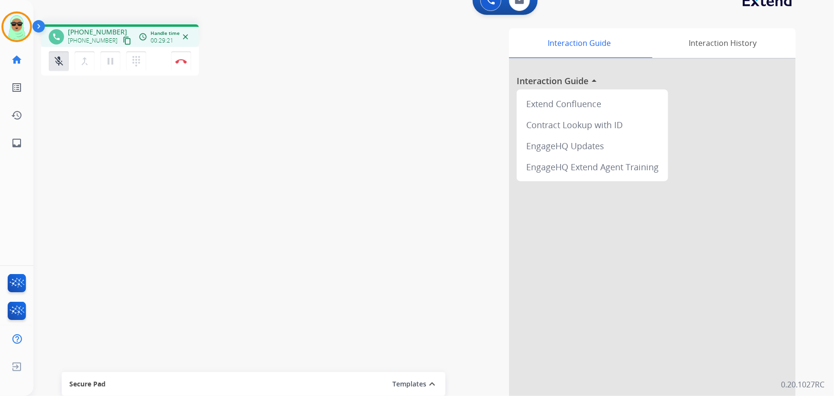
click at [446, 148] on div "Interaction Guide Interaction History Interaction Guide arrow_drop_up Extend Co…" at bounding box center [551, 221] width 489 height 387
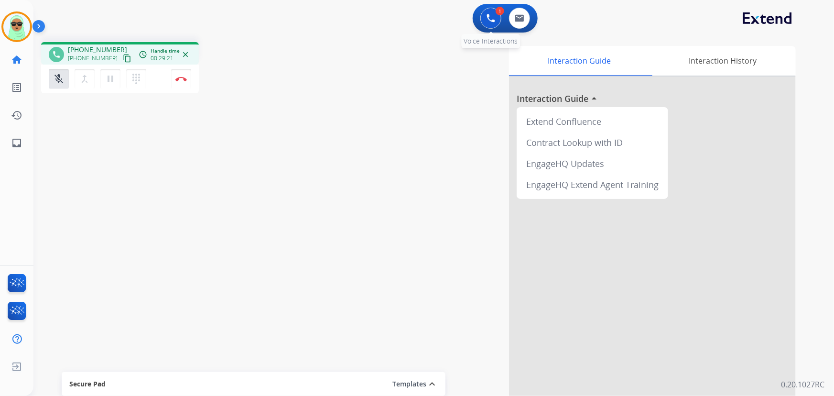
click at [487, 24] on button at bounding box center [490, 18] width 21 height 21
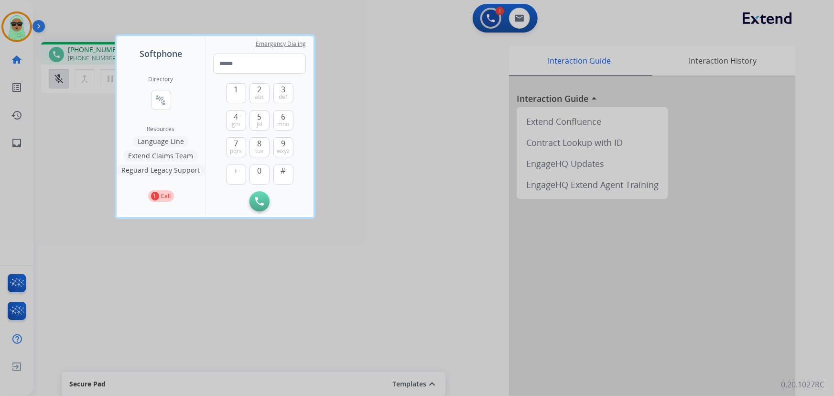
drag, startPoint x: 385, startPoint y: 130, endPoint x: 381, endPoint y: 129, distance: 4.8
click at [385, 130] on div at bounding box center [417, 198] width 834 height 396
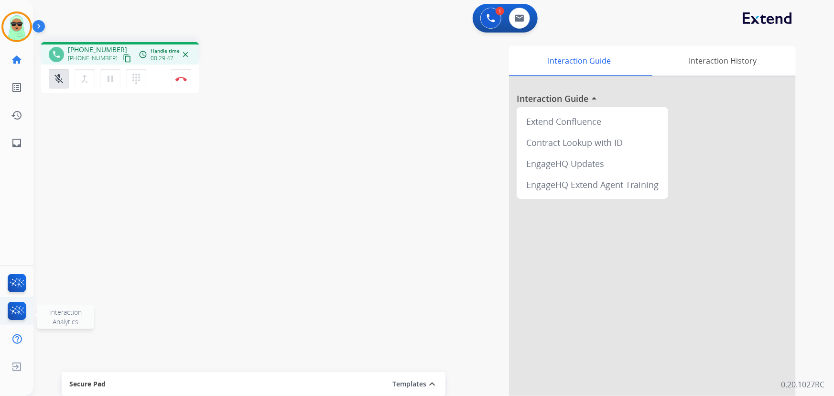
click at [19, 315] on img at bounding box center [17, 313] width 22 height 22
click at [18, 280] on img at bounding box center [17, 285] width 22 height 22
